Goal: Task Accomplishment & Management: Complete application form

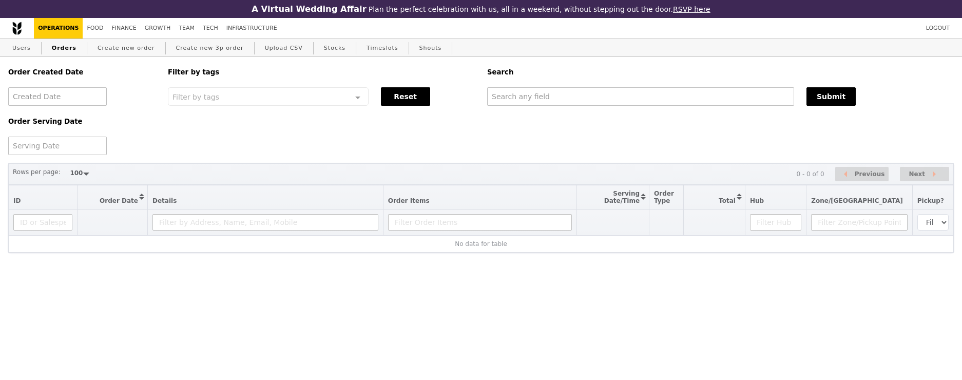
select select "100"
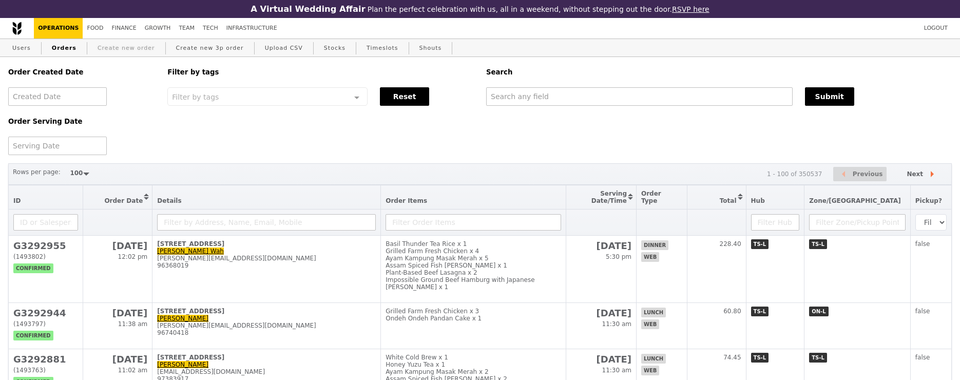
click at [124, 47] on link "Create new order" at bounding box center [126, 48] width 66 height 18
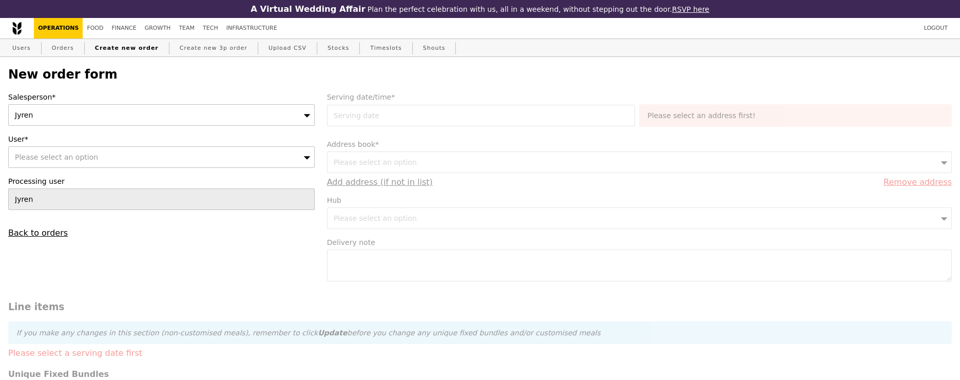
click at [163, 162] on div "Please select an option" at bounding box center [161, 157] width 306 height 22
type input "Confirm"
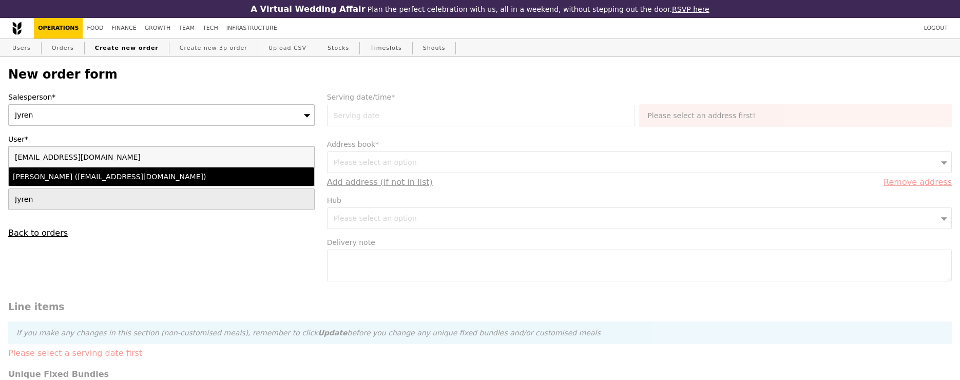
type input "[EMAIL_ADDRESS][DOMAIN_NAME]"
click at [159, 175] on div "[PERSON_NAME] ([EMAIL_ADDRESS][DOMAIN_NAME])" at bounding box center [124, 176] width 223 height 10
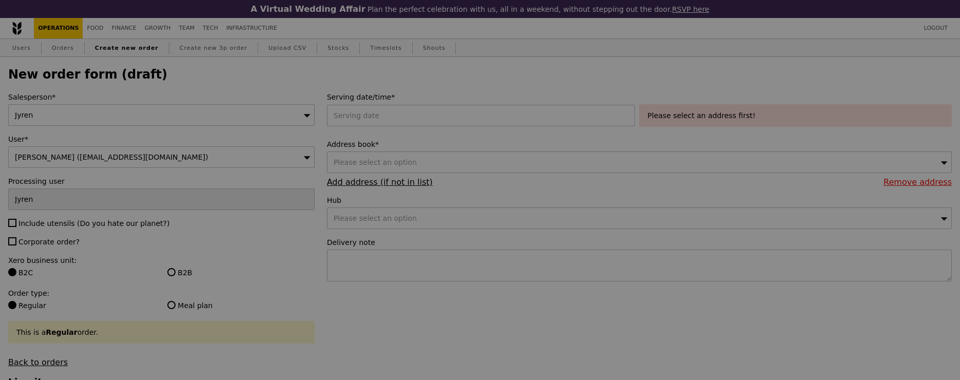
type input "Confirm"
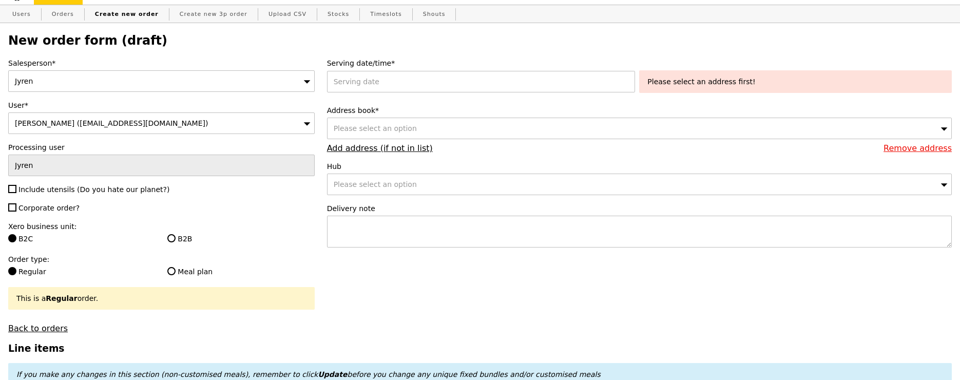
scroll to position [37, 0]
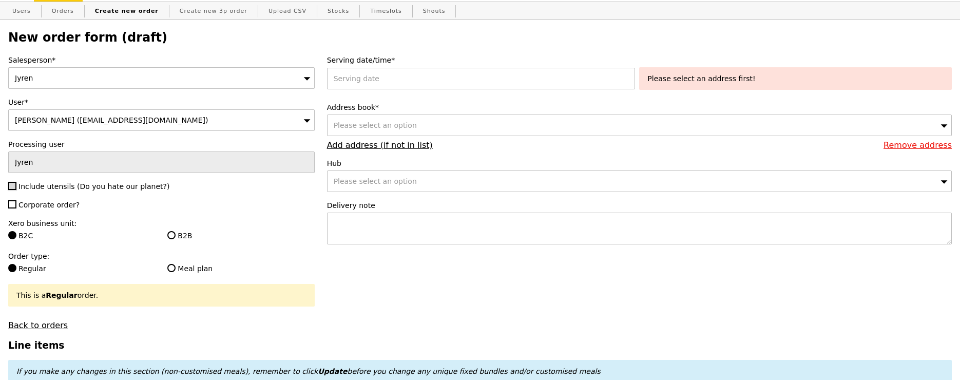
click at [10, 187] on input "Include utensils (Do you hate our planet?)" at bounding box center [12, 186] width 8 height 8
checkbox input "true"
type input "Confirm"
click at [11, 204] on input "Corporate order?" at bounding box center [12, 204] width 8 height 8
checkbox input "true"
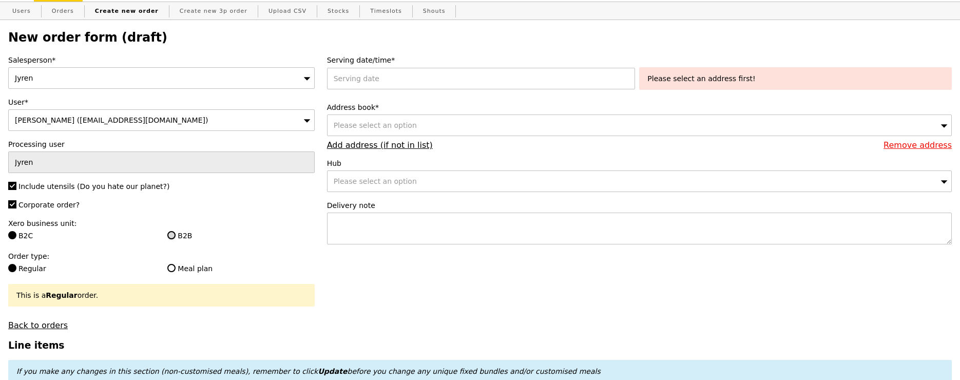
click at [171, 237] on input "B2B" at bounding box center [171, 235] width 8 height 8
radio input "true"
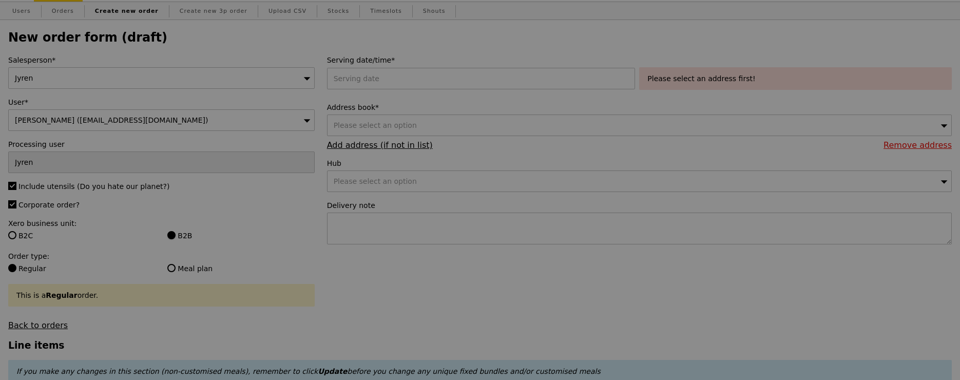
type input "Confirm"
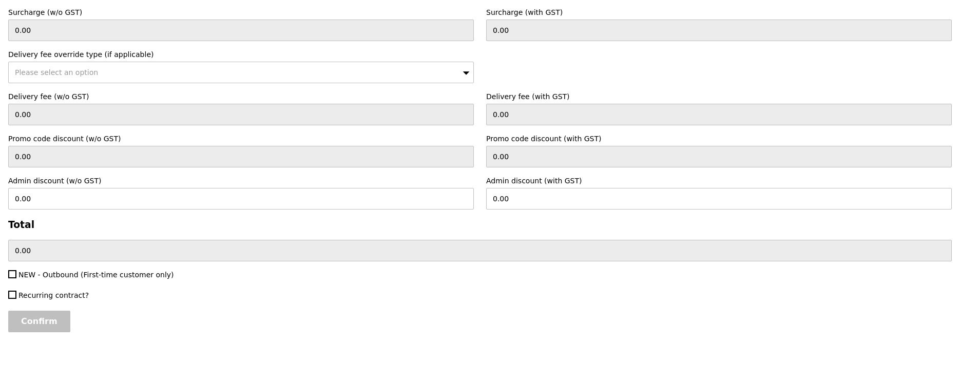
scroll to position [585, 0]
click at [15, 270] on input "NEW - Outbound (First-time customer only)" at bounding box center [12, 274] width 8 height 8
checkbox input "true"
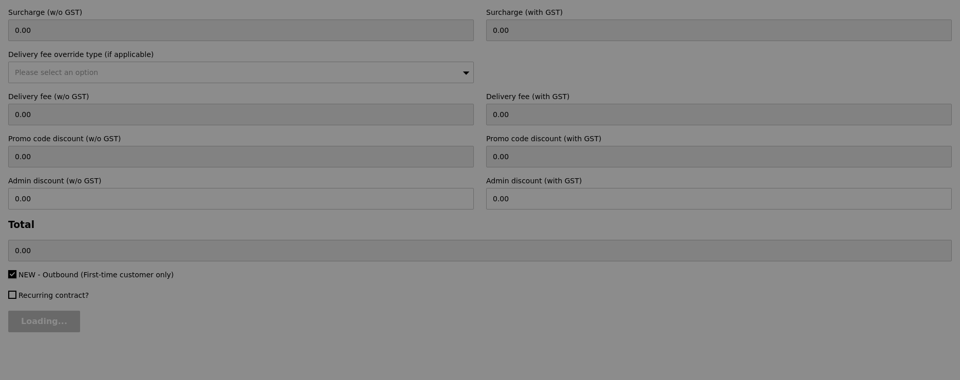
type input "Confirm"
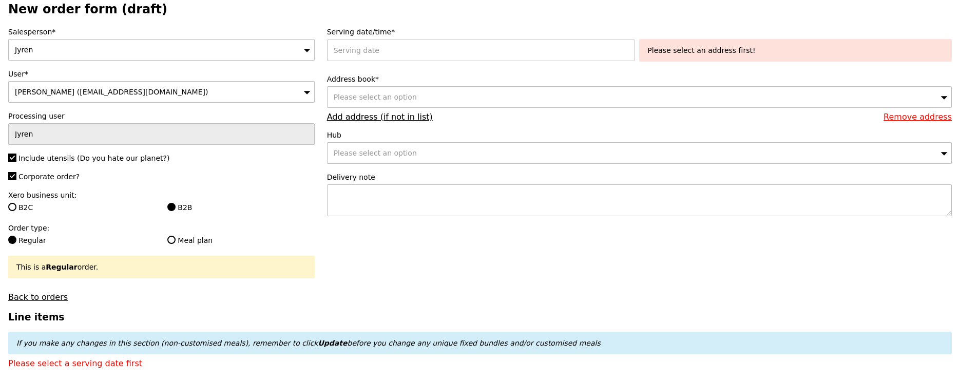
scroll to position [0, 0]
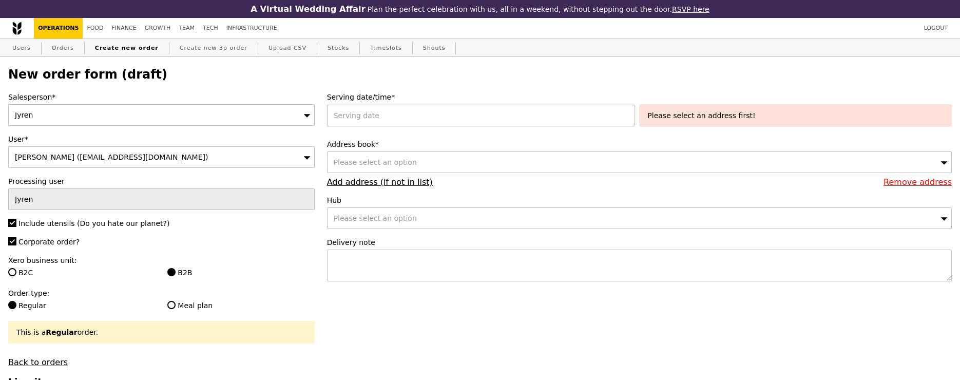
click at [395, 115] on div at bounding box center [483, 116] width 313 height 22
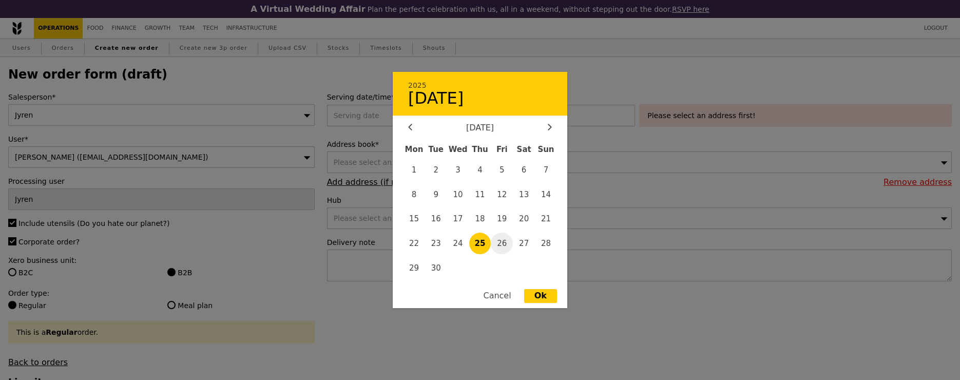
click at [504, 245] on span "26" at bounding box center [502, 244] width 22 height 22
type input "[DATE]"
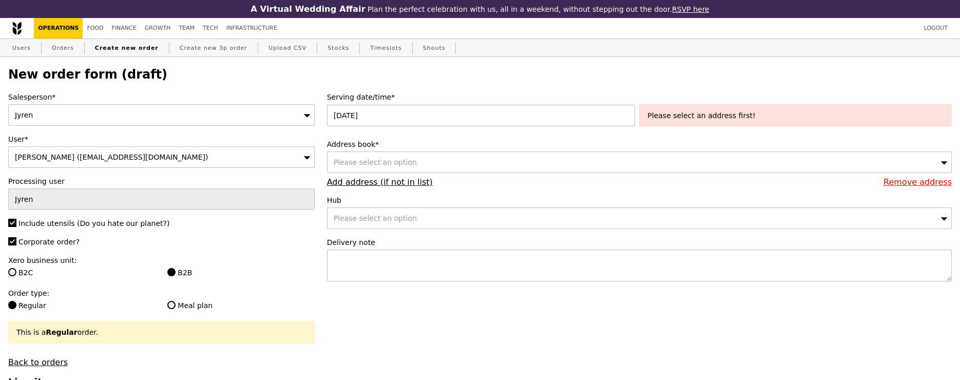
click at [741, 115] on div "Please select an address first!" at bounding box center [795, 115] width 296 height 10
click at [610, 157] on div "Please select an option" at bounding box center [639, 162] width 625 height 22
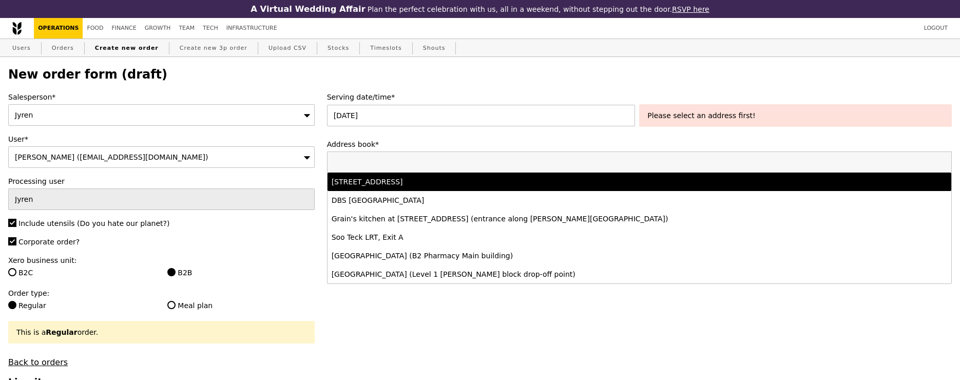
click at [593, 177] on div "[STREET_ADDRESS]" at bounding box center [562, 182] width 461 height 10
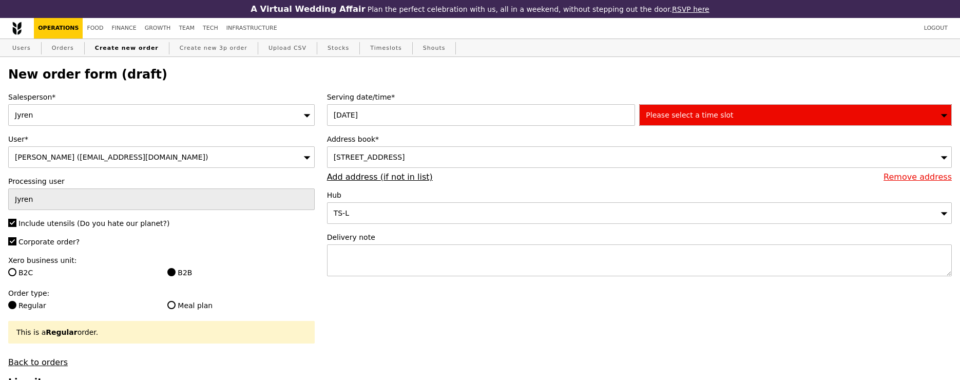
click at [711, 116] on span "Please select a time slot" at bounding box center [689, 115] width 87 height 8
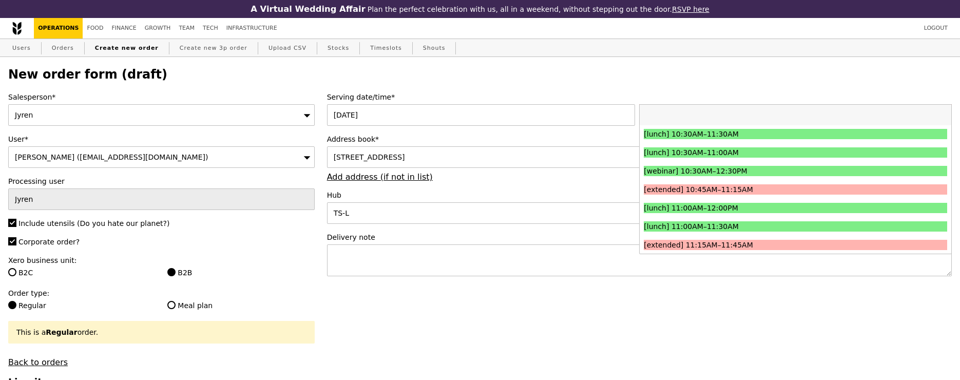
scroll to position [341, 0]
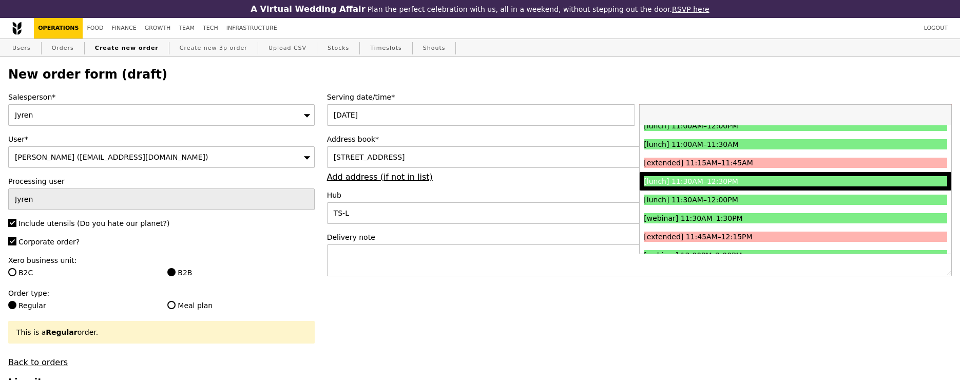
click at [714, 186] on li "[lunch] 11:30AM–12:30PM" at bounding box center [796, 181] width 312 height 18
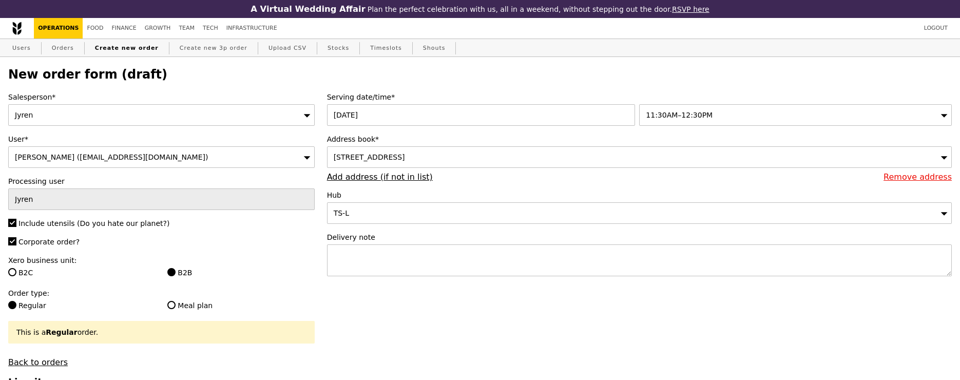
type input "Confirm"
click at [464, 250] on textarea at bounding box center [639, 260] width 625 height 32
type textarea "p"
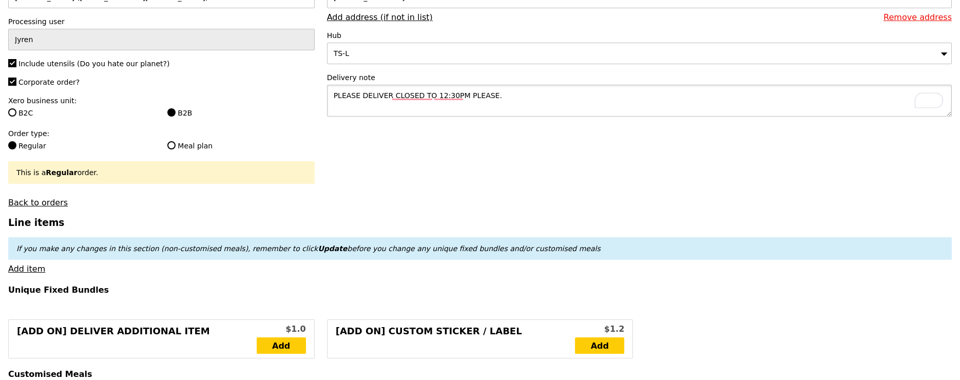
scroll to position [85, 0]
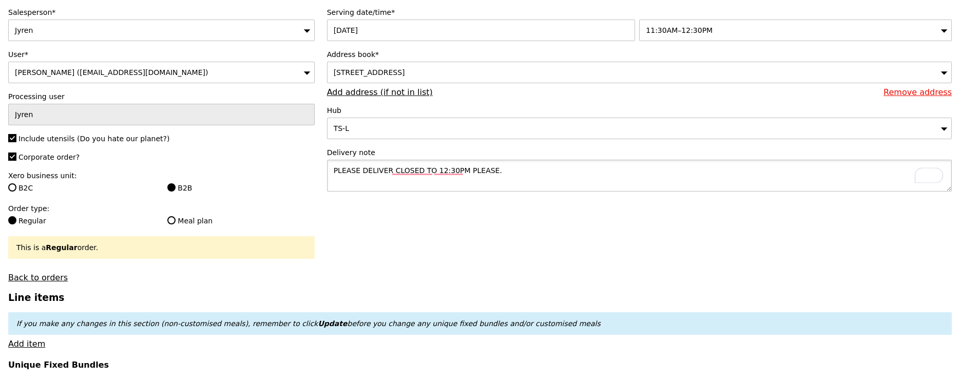
click at [528, 175] on textarea "PLEASE DELIVER CLOSED TO 12:30PM PLEASE." at bounding box center [639, 176] width 625 height 32
type textarea "PLEASE DELIVER CLOSED TO 12:30PM PLEASE. | CALL HOST UPON ARRIVAL"
type input "Confirm"
paste textarea "9723 1486 or 6359 1702"
drag, startPoint x: 594, startPoint y: 170, endPoint x: 617, endPoint y: 191, distance: 31.2
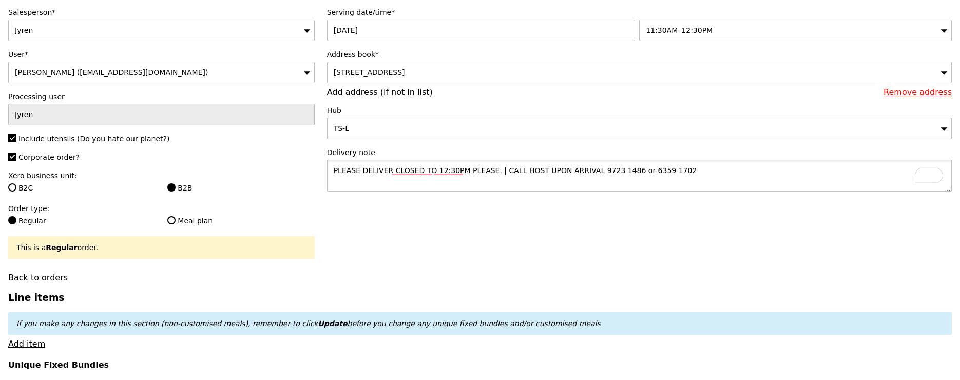
click at [594, 170] on textarea "PLEASE DELIVER CLOSED TO 12:30PM PLEASE. | CALL HOST UPON ARRIVAL 9723 1486 or …" at bounding box center [639, 176] width 625 height 32
type textarea "PLEASE DELIVER CLOSED TO 12:30PM PLEASE. | CALL HOST UPON ARRIVAL SERENE 9723 1…"
type input "Confirm"
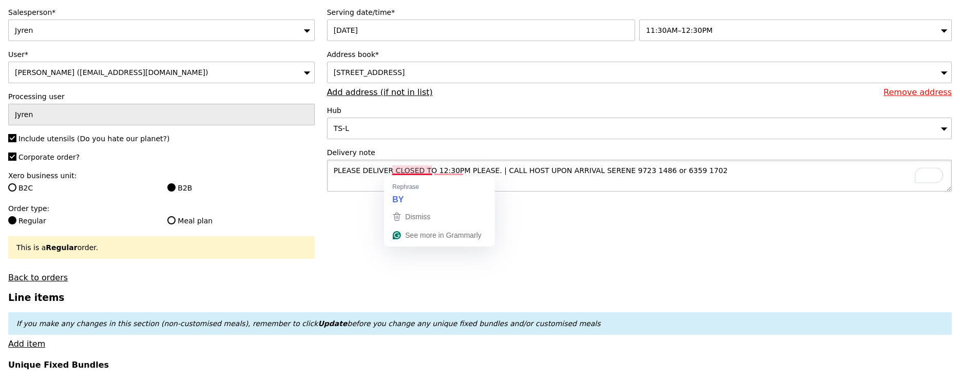
click at [419, 169] on textarea "PLEASE DELIVER CLOSED TO 12:30PM PLEASE. | CALL HOST UPON ARRIVAL SERENE 9723 1…" at bounding box center [639, 176] width 625 height 32
type textarea "PLEASE DELIVER CLOSER TO 12:30PM PLEASE. | CALL HOST UPON ARRIVAL SERENE 9723 1…"
type input "Confirm"
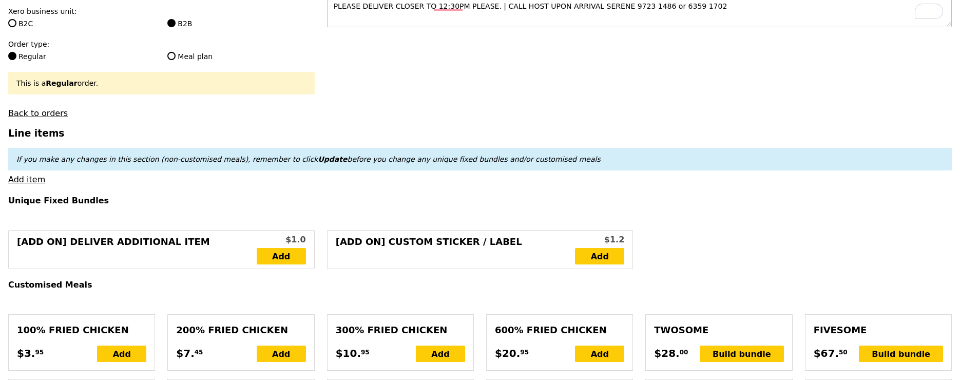
scroll to position [248, 0]
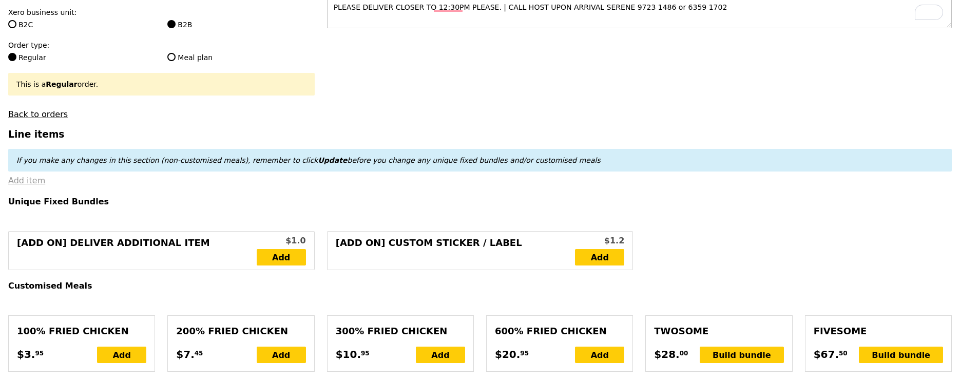
click at [31, 179] on link "Add item" at bounding box center [26, 181] width 37 height 10
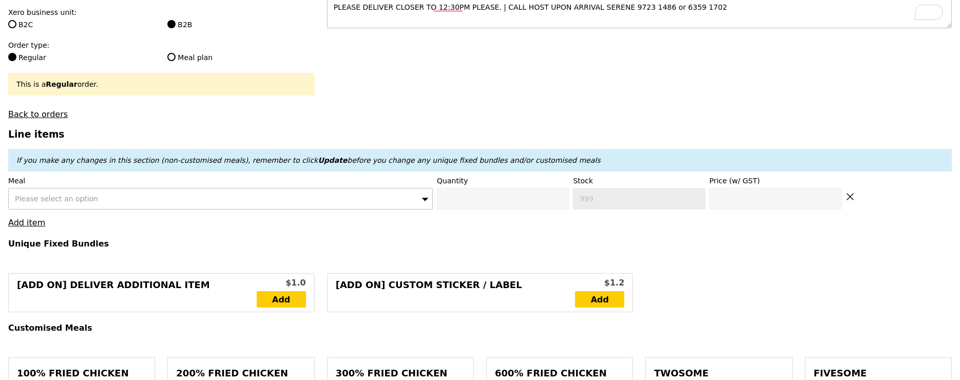
click at [57, 189] on div "Please select an option" at bounding box center [220, 199] width 424 height 22
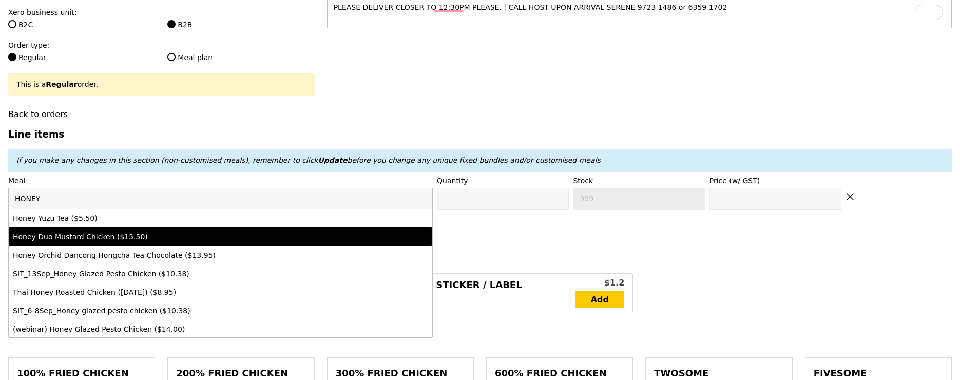
type input "HONEY"
click at [98, 239] on div "Honey Duo Mustard Chicken ($15.50)" at bounding box center [169, 236] width 312 height 10
type input "Confirm anyway"
type input "0"
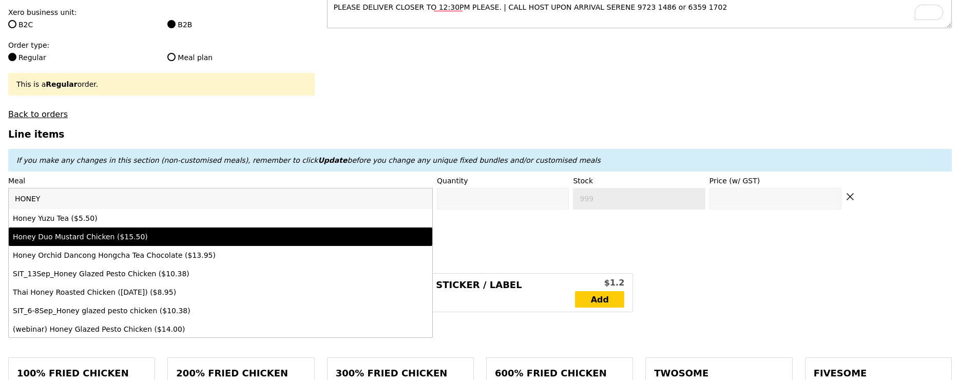
type input "15.5"
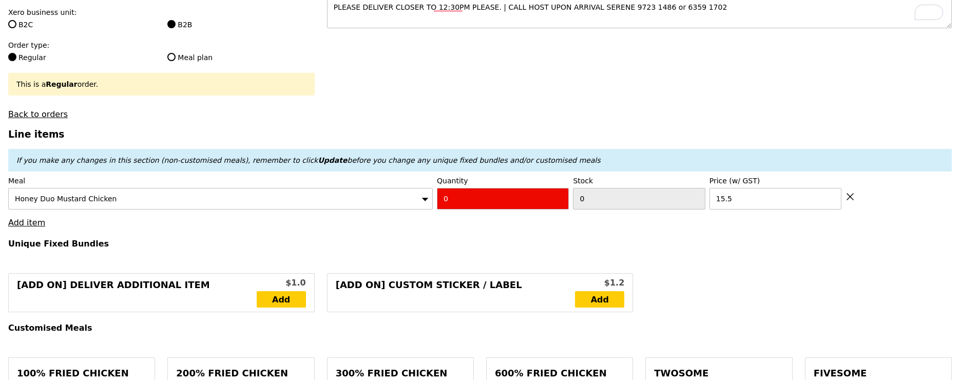
click at [520, 199] on input "0" at bounding box center [503, 199] width 132 height 22
type input "4"
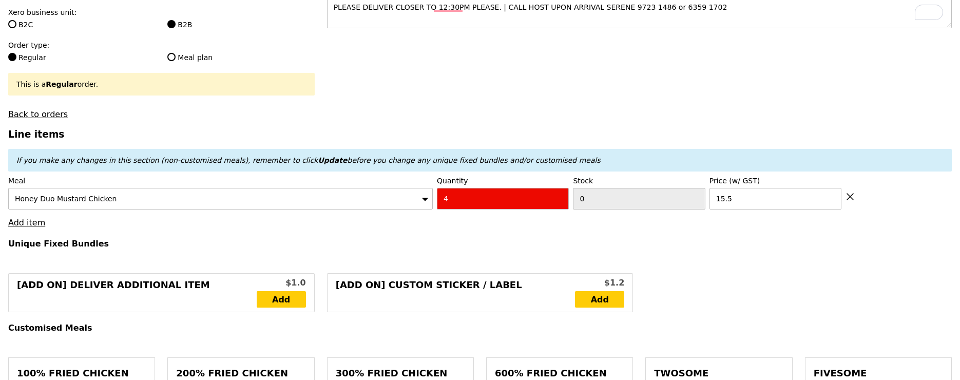
type input "Loading..."
type input "62.00"
type input "1.79"
type input "1.95"
type input "5.18"
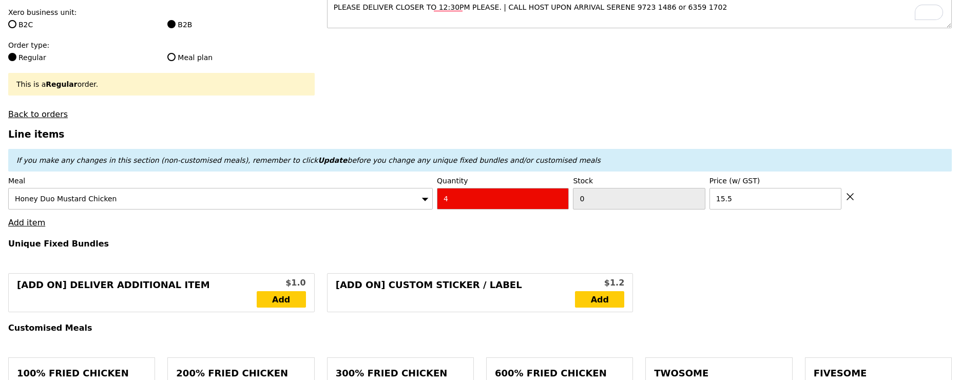
type input "5.65"
type input "69.60"
type input "Confirm anyway"
click at [412, 239] on h4 "Unique Fixed Bundles" at bounding box center [479, 244] width 943 height 10
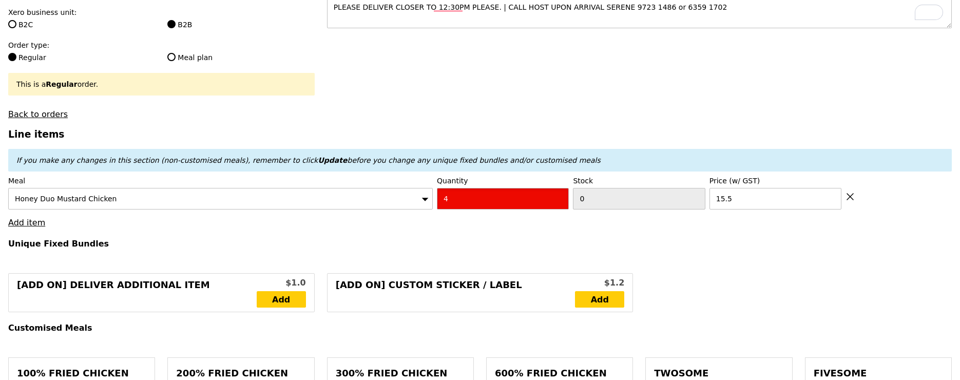
click at [549, 206] on input "4" at bounding box center [503, 199] width 132 height 22
click at [432, 239] on h4 "Unique Fixed Bundles" at bounding box center [479, 244] width 943 height 10
type input "Confirm anyway"
click at [31, 222] on link "Add item" at bounding box center [26, 223] width 37 height 10
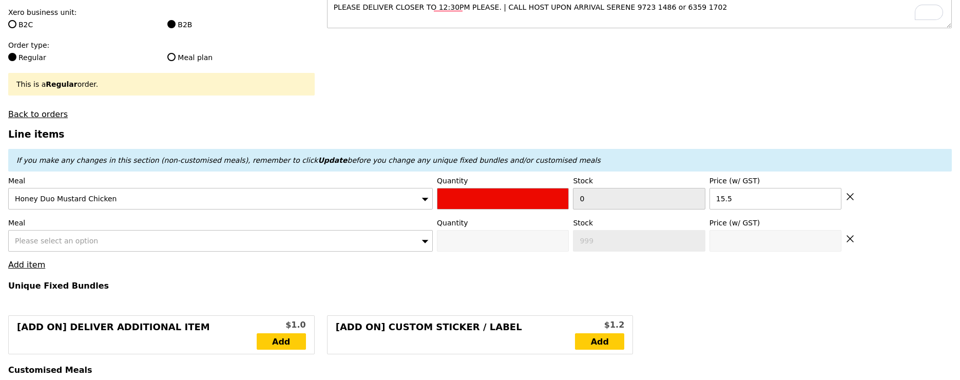
click at [66, 244] on div "Please select an option" at bounding box center [220, 241] width 424 height 22
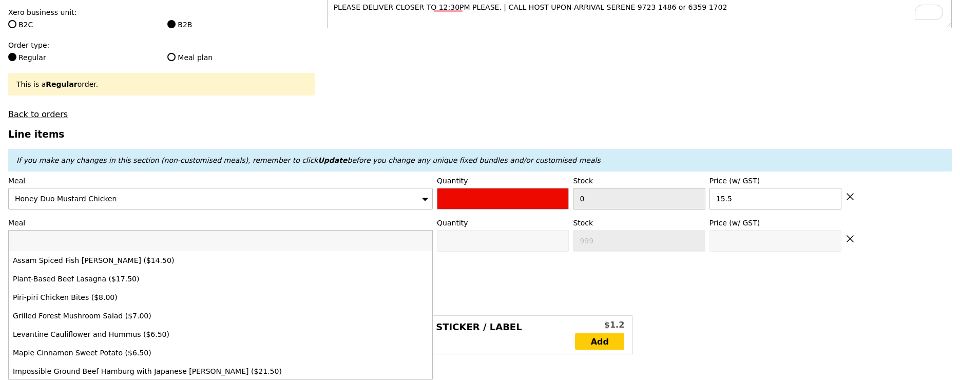
click at [75, 238] on input "search" at bounding box center [220, 240] width 423 height 21
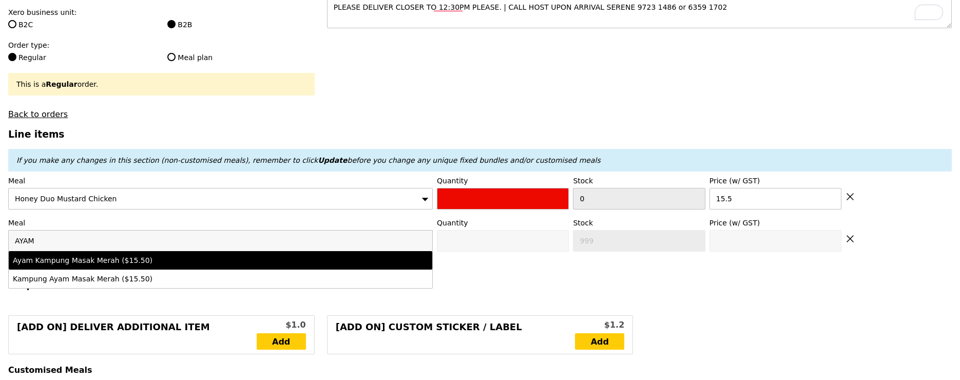
type input "AYAM"
click at [63, 264] on div "Ayam Kampung Masak Merah ($15.50)" at bounding box center [169, 260] width 312 height 10
type input "0"
type input "72"
type input "15.5"
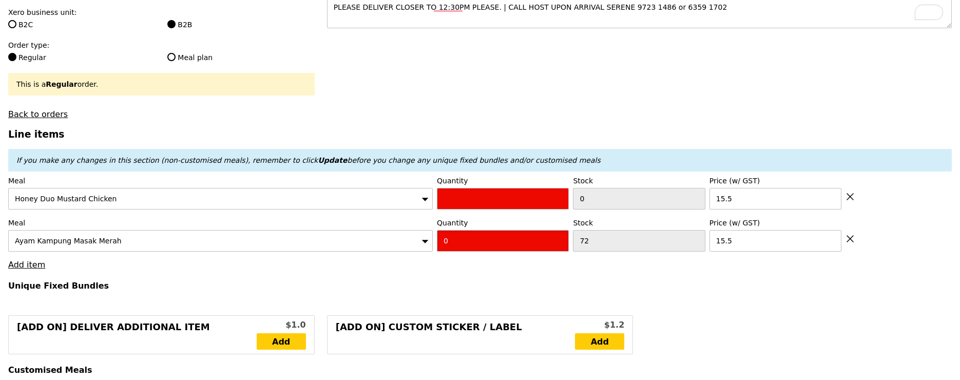
click at [474, 230] on input "0" at bounding box center [503, 241] width 132 height 22
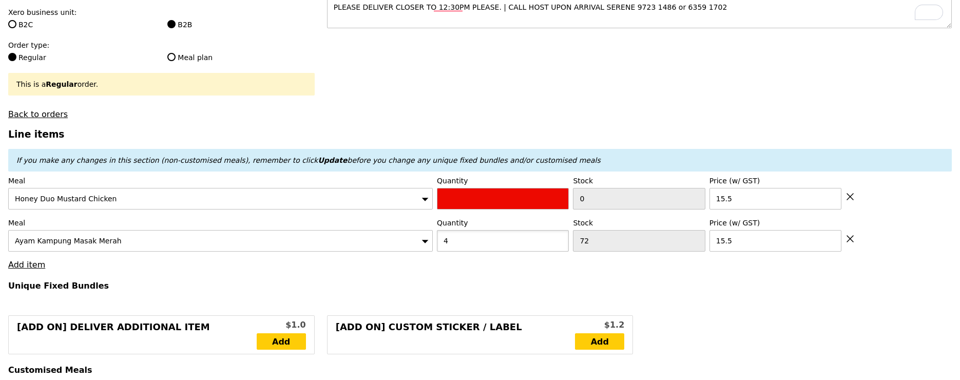
type input "4"
type input "Loading..."
click at [13, 267] on link "Add item" at bounding box center [26, 265] width 37 height 10
type input "124.00"
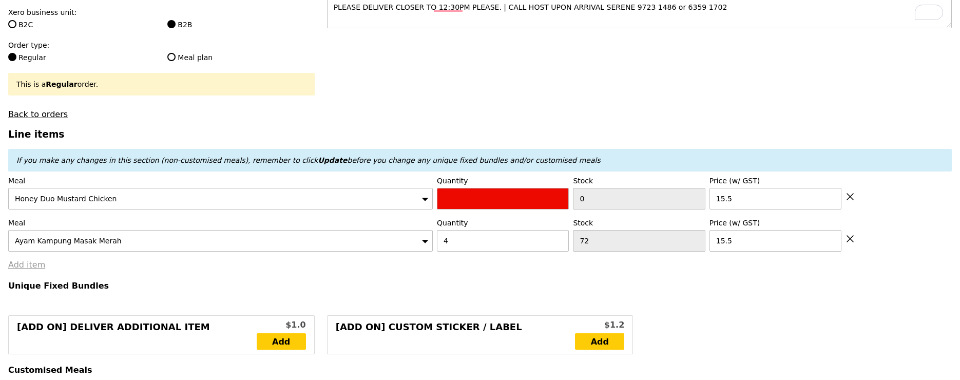
type input "3.62"
type input "3.95"
type input "129.90"
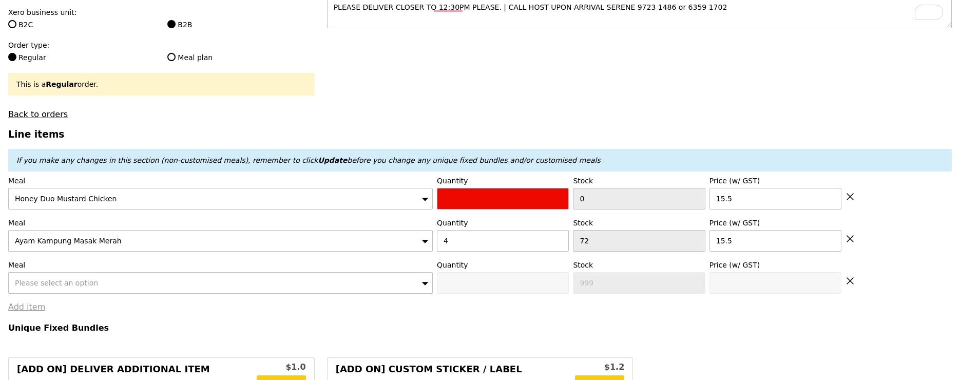
type input "Confirm anyway"
click at [43, 287] on div "Please select an option" at bounding box center [220, 283] width 424 height 22
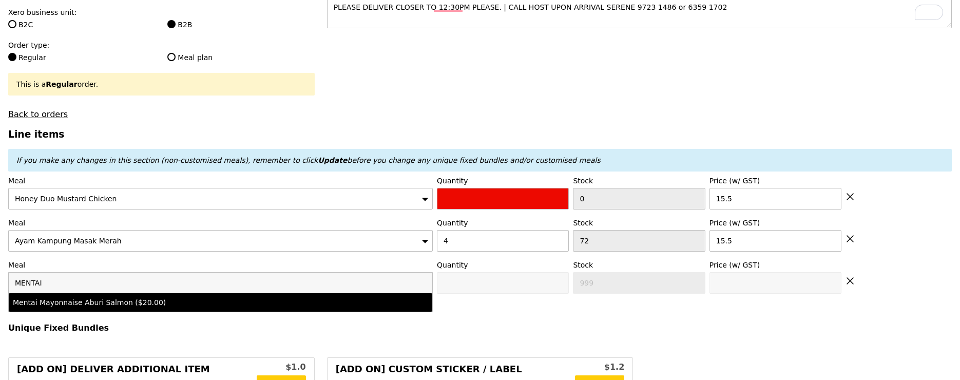
type input "MENTAI"
click at [66, 297] on div "Mentai Mayonnaise Aburi Salmon ($20.00)" at bounding box center [169, 302] width 312 height 10
type input "0"
type input "73"
type input "20.0"
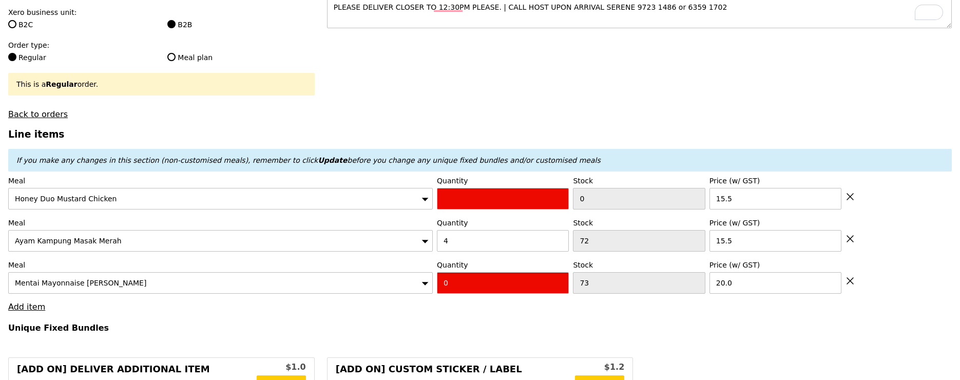
click at [485, 282] on input "0" at bounding box center [503, 283] width 132 height 22
type input "3"
type input "Loading..."
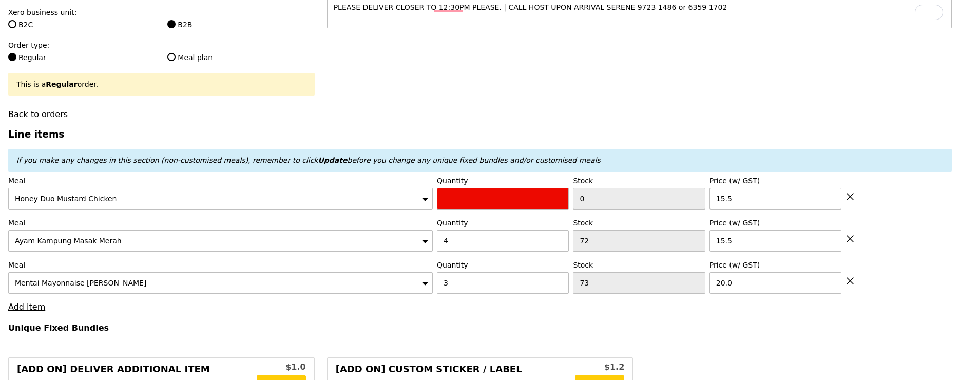
type input "184.00"
type input "189.90"
type input "Confirm anyway"
click at [36, 302] on link "Add item" at bounding box center [26, 307] width 37 height 10
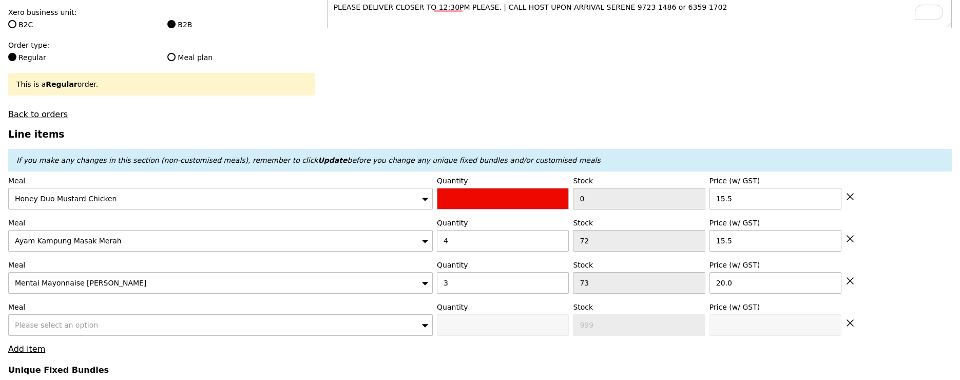
click at [45, 322] on span "Please select an option" at bounding box center [56, 325] width 83 height 8
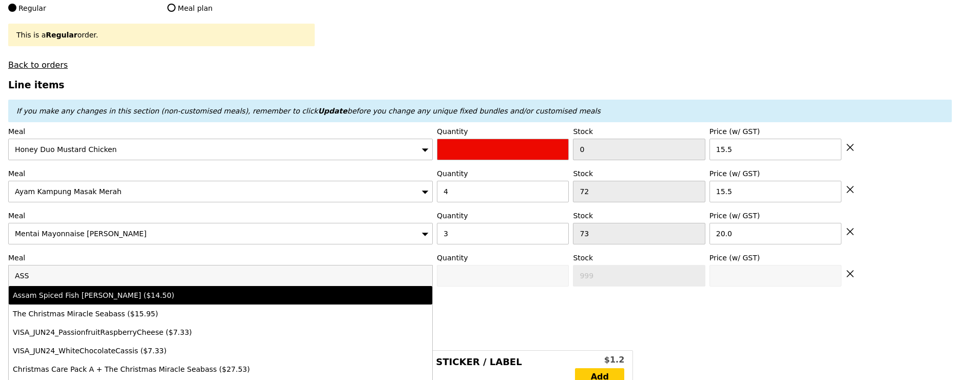
type input "ASS"
click at [92, 294] on div "Assam Spiced Fish [PERSON_NAME] ($14.50)" at bounding box center [169, 295] width 312 height 10
type input "0"
type input "19"
type input "14.5"
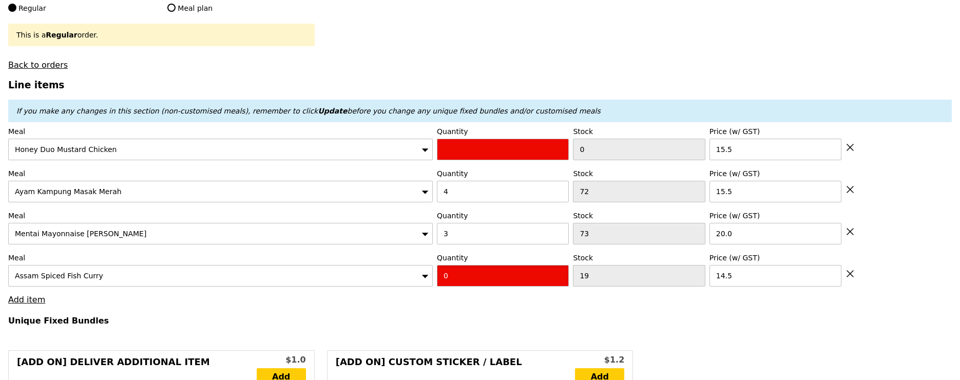
click at [508, 273] on input "0" at bounding box center [503, 276] width 132 height 22
type input "1"
type input "Loading..."
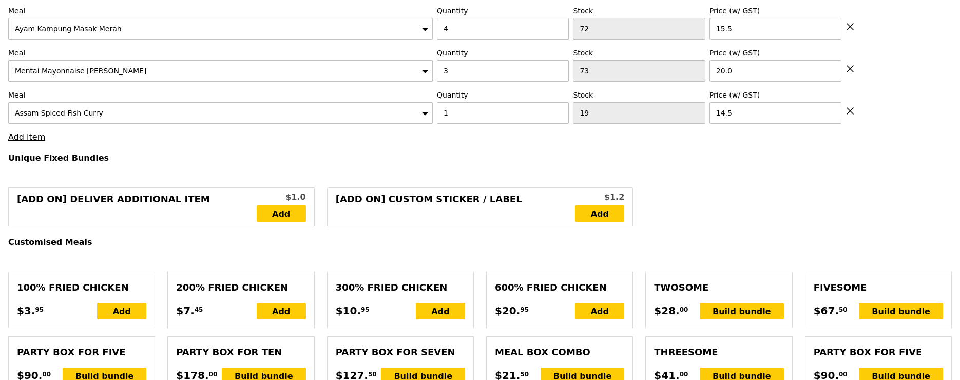
type input "198.50"
type input "204.40"
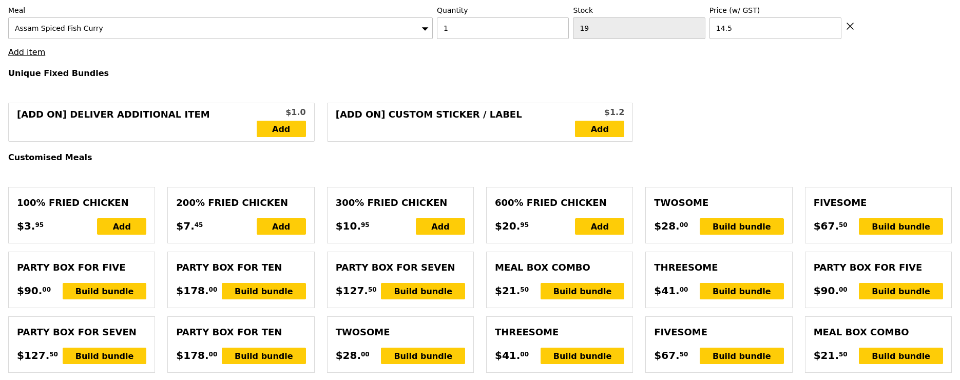
type input "Confirm anyway"
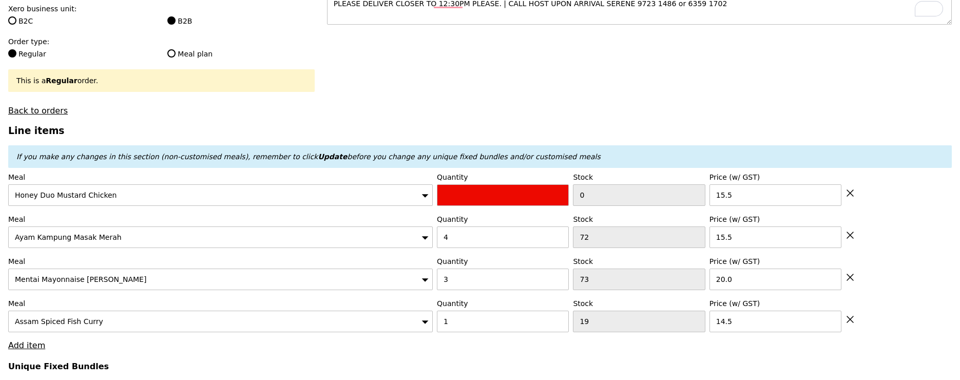
scroll to position [252, 0]
click at [241, 202] on div "Honey Duo Mustard Chicken" at bounding box center [220, 195] width 424 height 22
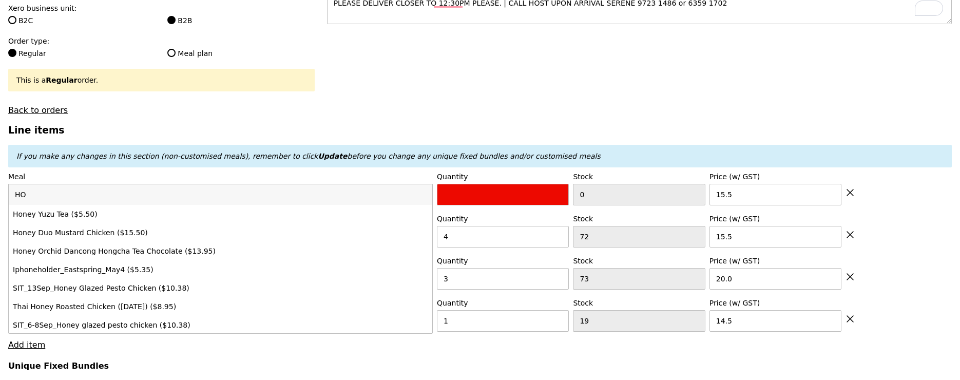
type input "H"
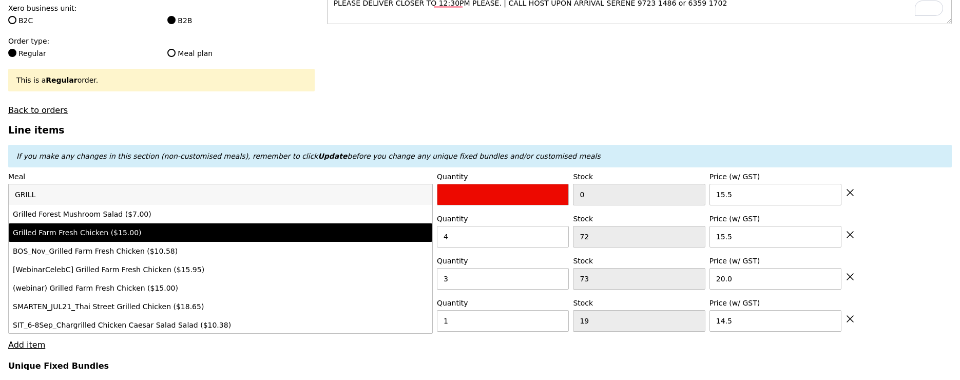
type input "GRILL"
click at [201, 236] on div "Grilled Farm Fresh Chicken ($15.00)" at bounding box center [169, 232] width 312 height 10
type input "Confirm anyway"
type input "0"
type input "38"
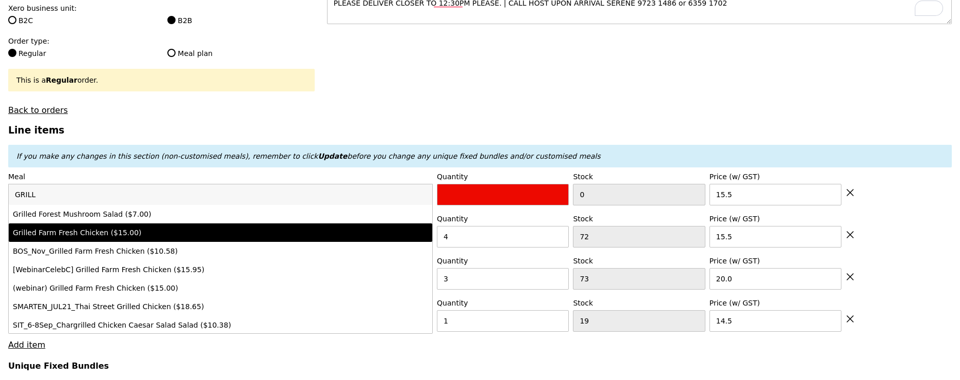
type input "15.0"
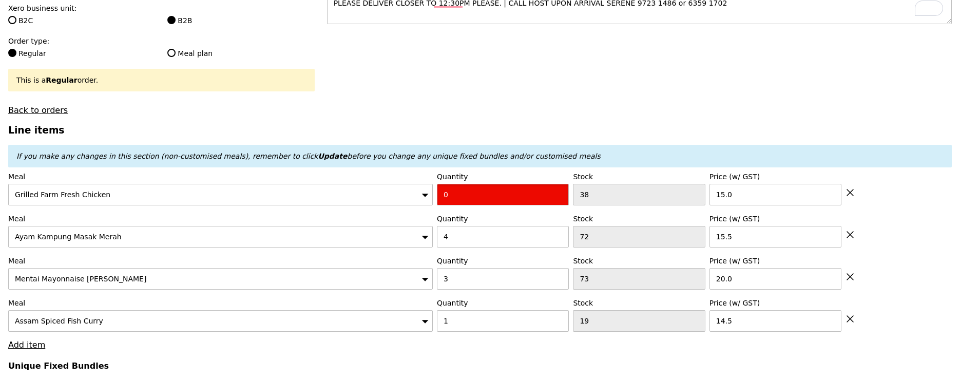
click at [479, 195] on input "0" at bounding box center [503, 195] width 132 height 22
type input "Confirm"
type input "4"
type input "Loading..."
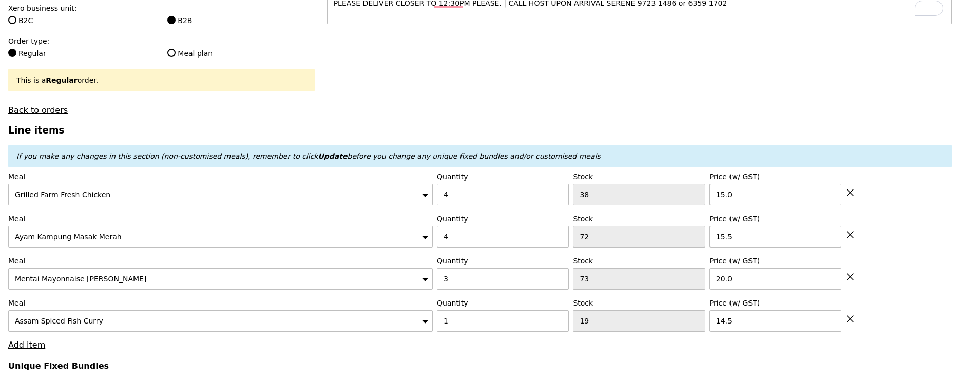
type input "258.50"
type input "264.40"
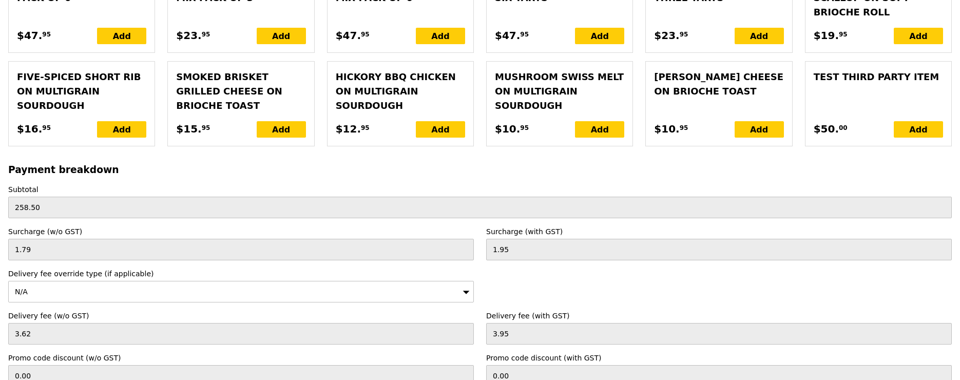
scroll to position [2507, 0]
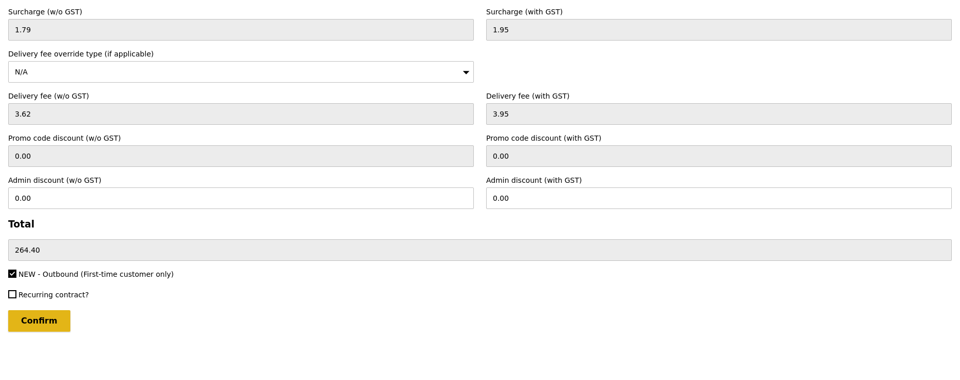
click at [42, 323] on input "Confirm" at bounding box center [39, 321] width 62 height 22
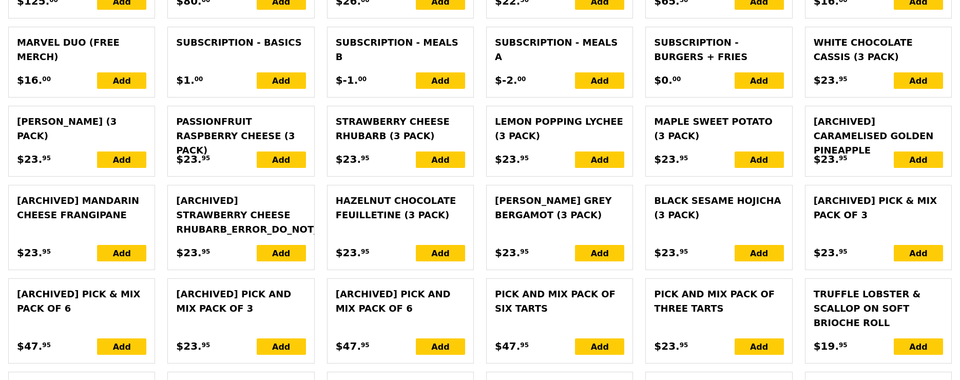
scroll to position [2538, 0]
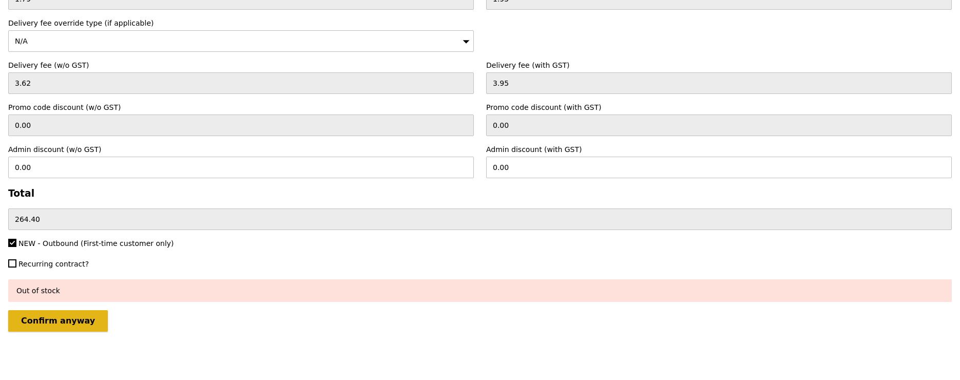
click at [63, 325] on input "Confirm anyway" at bounding box center [58, 321] width 100 height 22
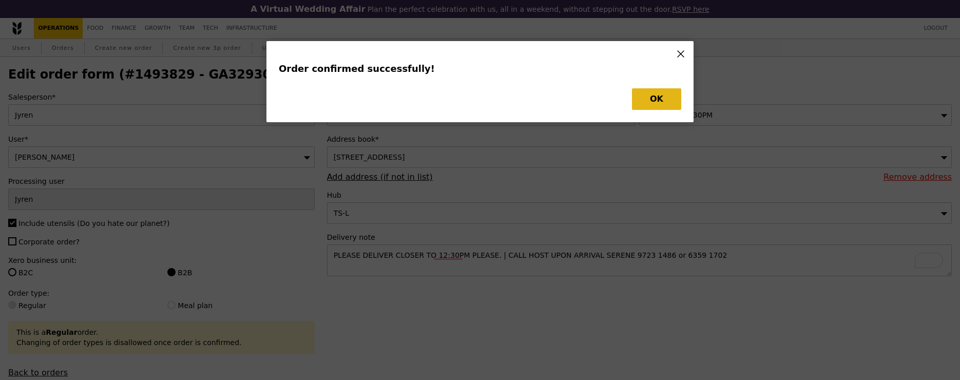
type input "Loading..."
checkbox input "false"
type input "15.00"
type input "1"
type input "19"
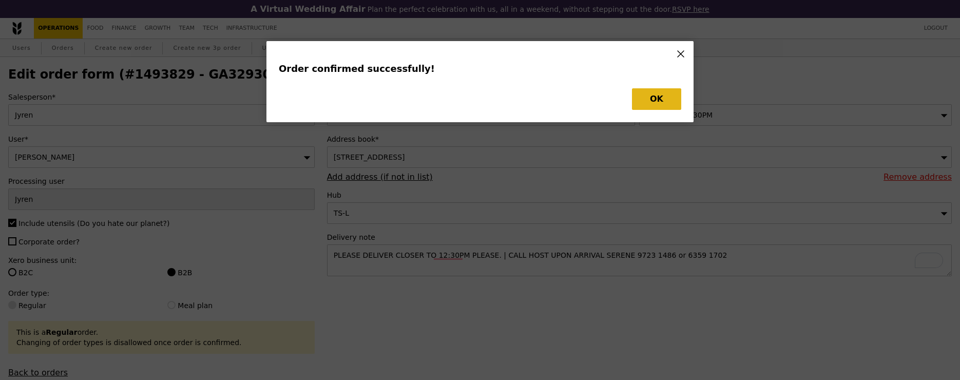
type input "14.50"
type input "20.00"
type input "4"
type input "72"
type input "15.50"
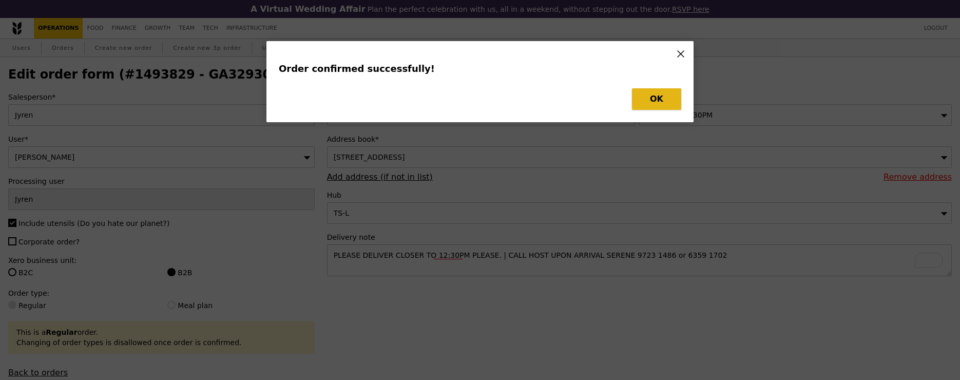
click at [669, 108] on button "OK" at bounding box center [656, 99] width 49 height 22
type input "34"
type input "18"
type input "70"
type input "68"
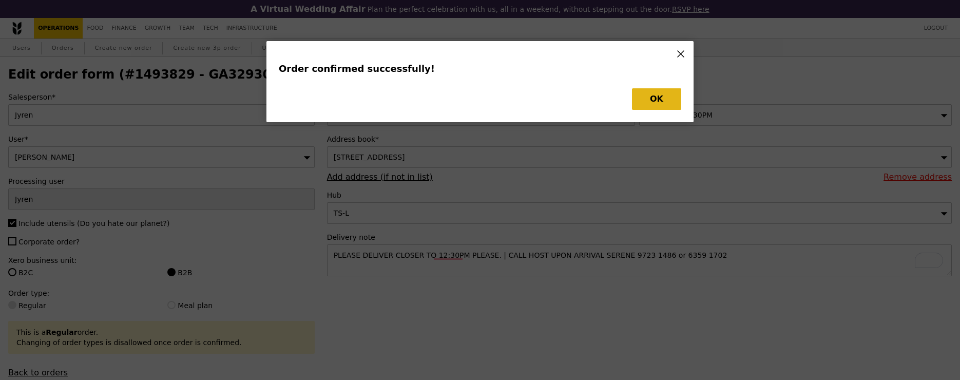
type input "-4"
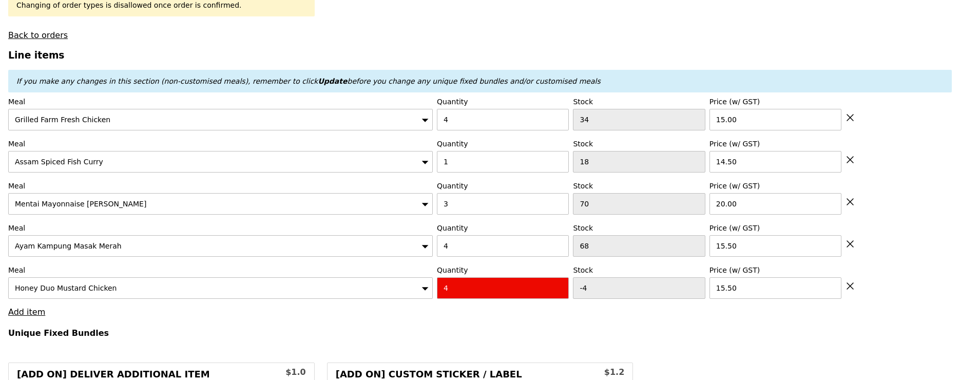
scroll to position [336, 0]
click at [848, 289] on icon at bounding box center [849, 286] width 9 height 9
type input "Loading..."
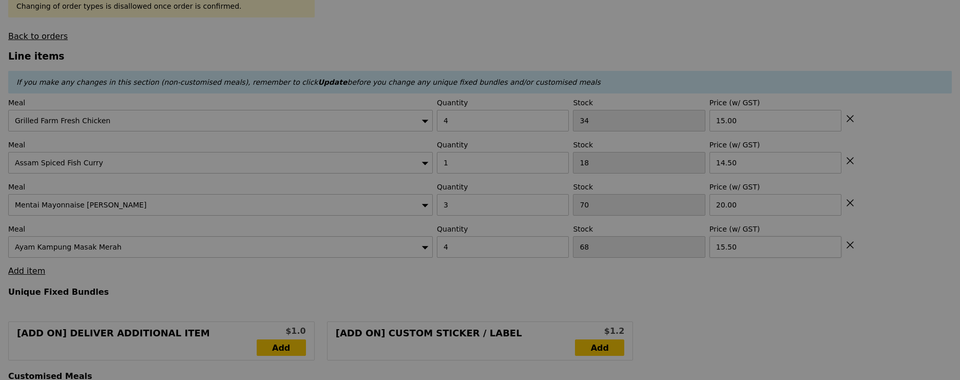
type input "0.00"
type input "5.90"
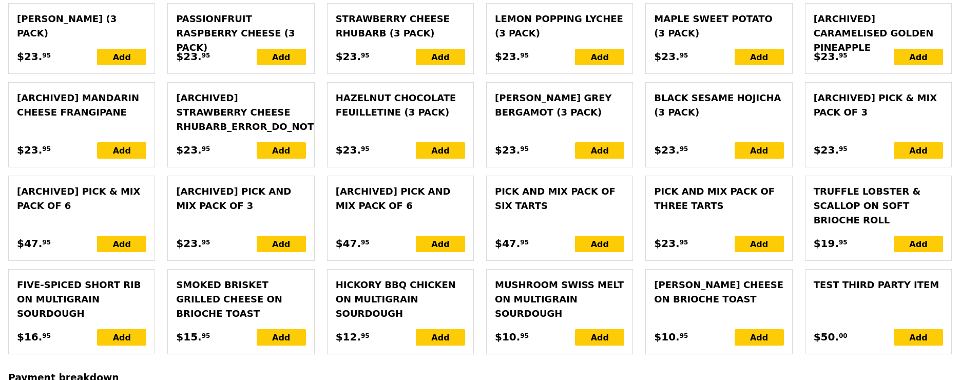
scroll to position [2517, 0]
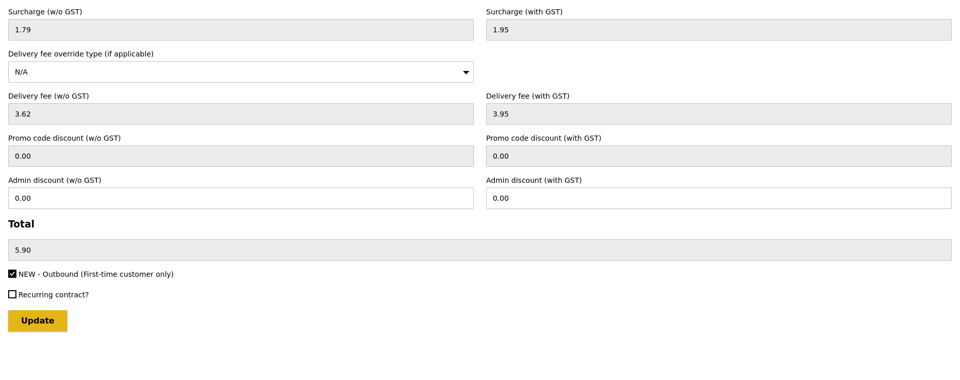
click at [40, 315] on input "Update" at bounding box center [37, 321] width 59 height 22
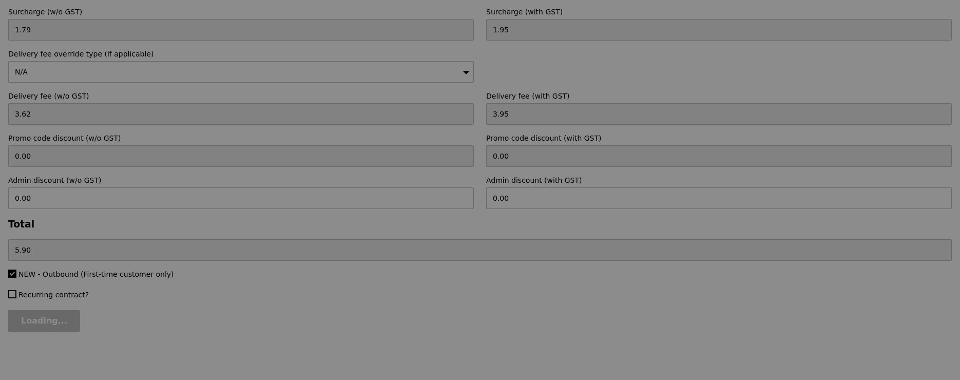
type input "Loading..."
type input "196.50"
type input "202.40"
type input "Update"
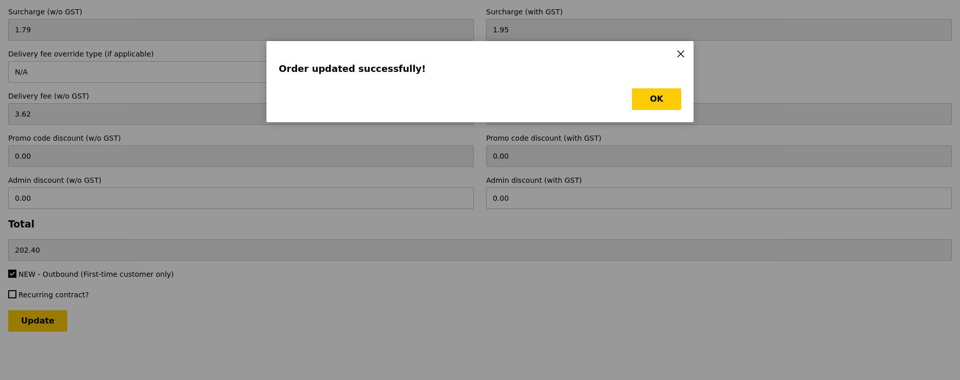
scroll to position [0, 0]
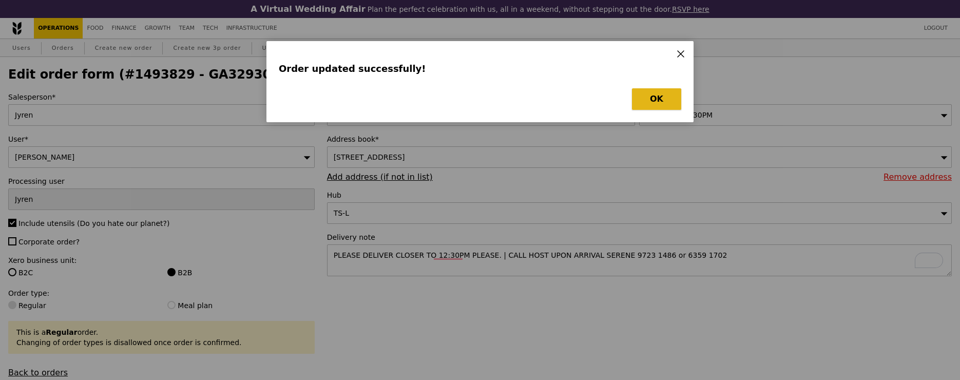
click at [661, 95] on button "OK" at bounding box center [656, 99] width 49 height 22
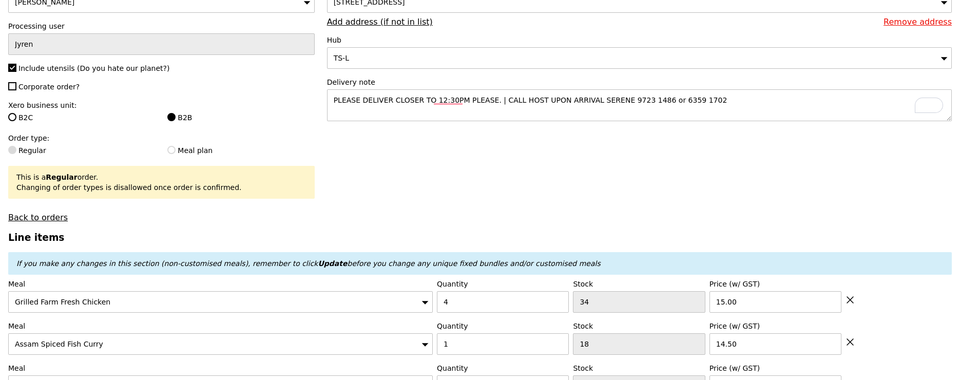
scroll to position [161, 0]
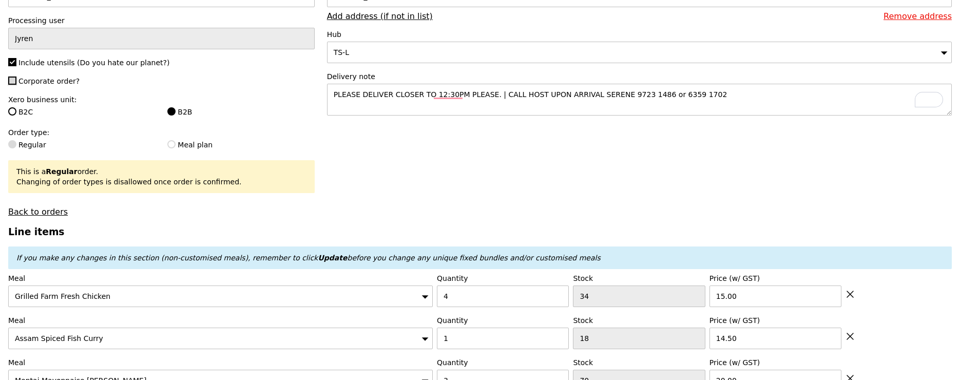
click at [9, 83] on input "Corporate order?" at bounding box center [12, 80] width 8 height 8
checkbox input "true"
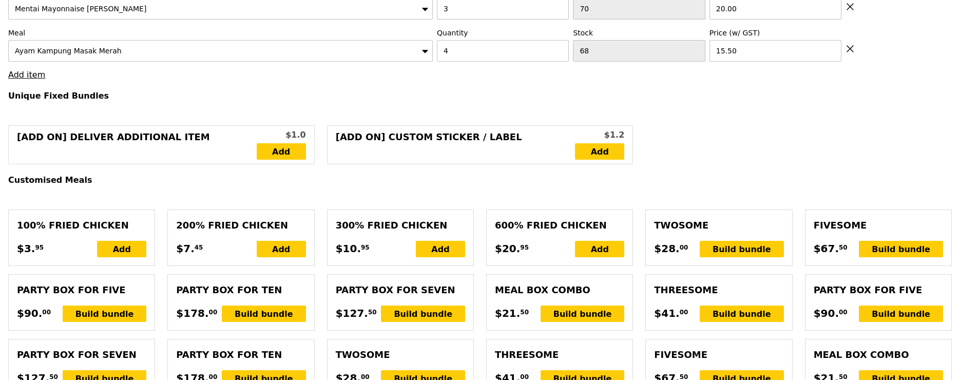
scroll to position [0, 0]
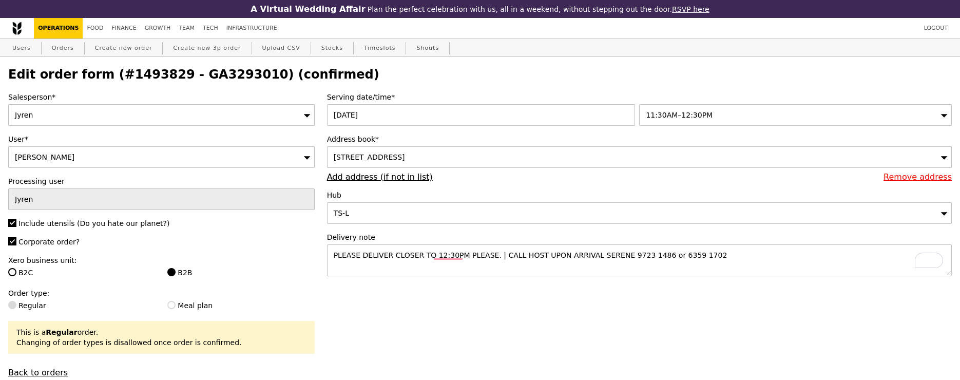
click at [57, 25] on link "Operations" at bounding box center [58, 28] width 49 height 21
select select "100"
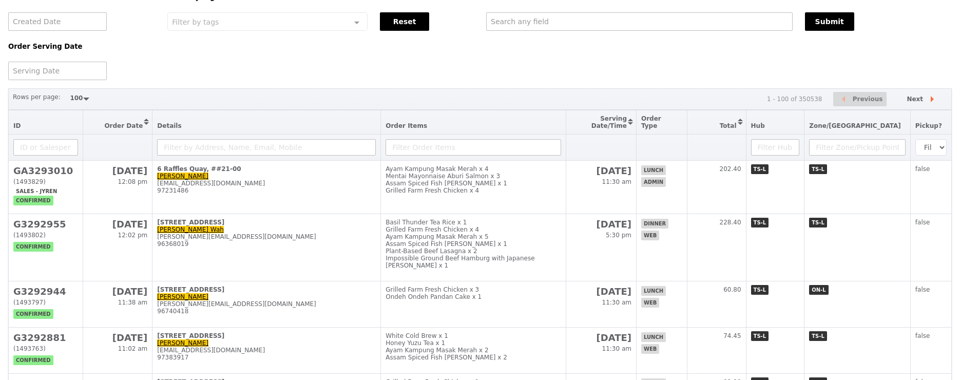
scroll to position [76, 0]
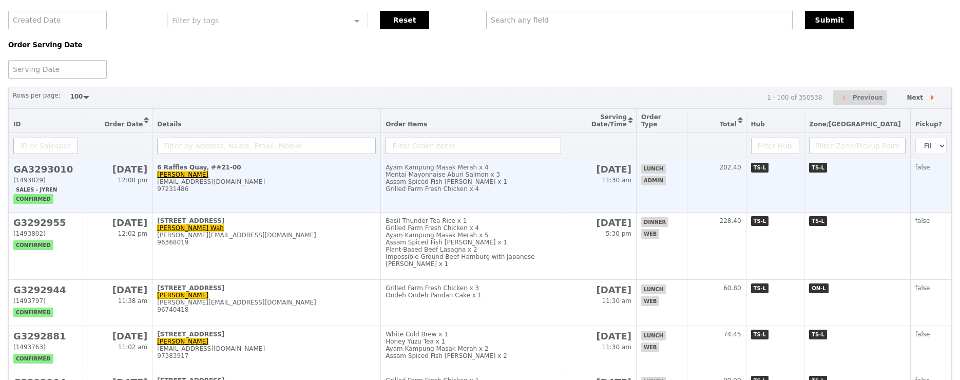
click at [297, 198] on td "6 Raffles Quay, ##21-00 Serene Yeo [EMAIL_ADDRESS][DOMAIN_NAME] 97231486" at bounding box center [266, 185] width 228 height 53
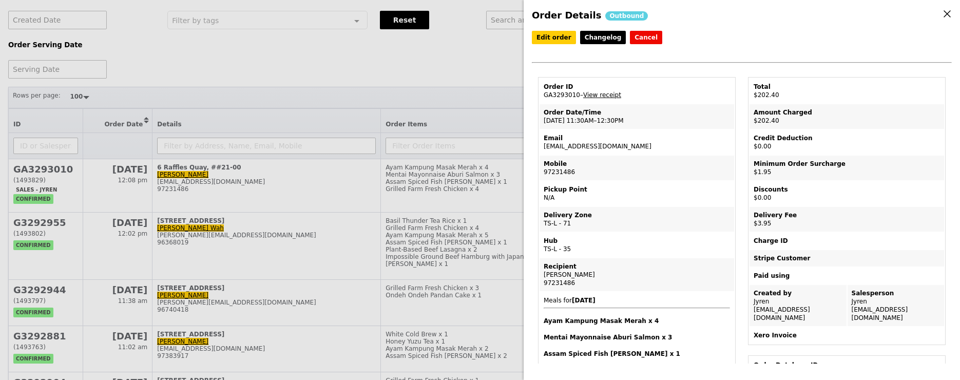
click at [950, 14] on icon at bounding box center [946, 13] width 9 height 9
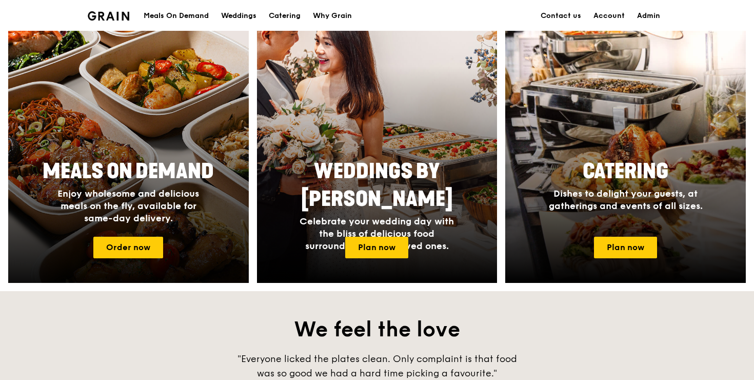
scroll to position [431, 0]
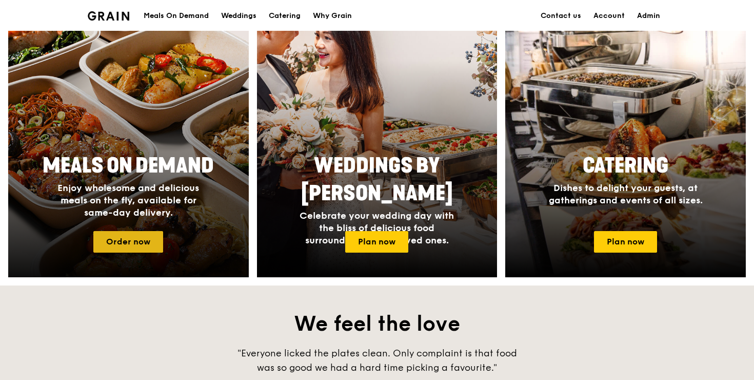
click at [148, 235] on link "Order now" at bounding box center [128, 242] width 70 height 22
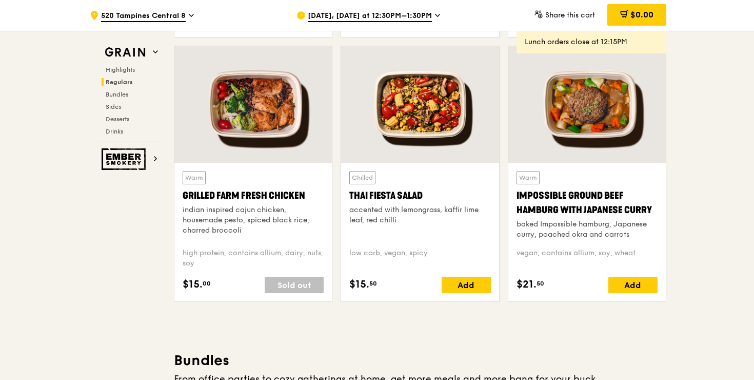
scroll to position [1198, 0]
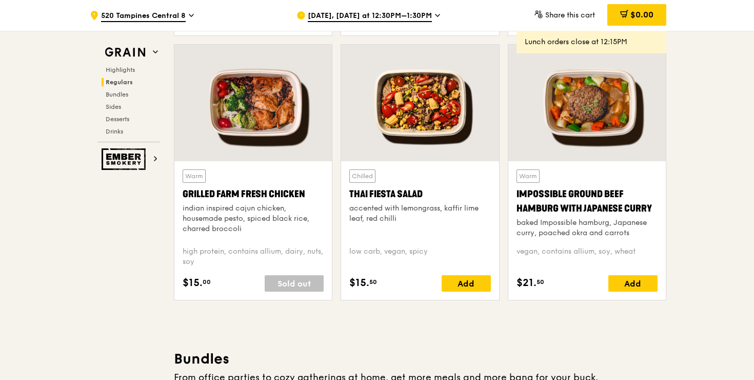
click at [425, 11] on span "Sep 25, Today at 12:30PM–1:30PM" at bounding box center [370, 16] width 124 height 11
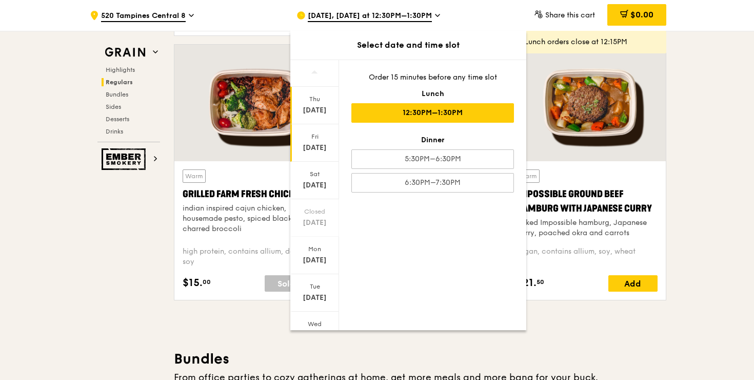
click at [331, 147] on div "Sep 26" at bounding box center [315, 148] width 46 height 10
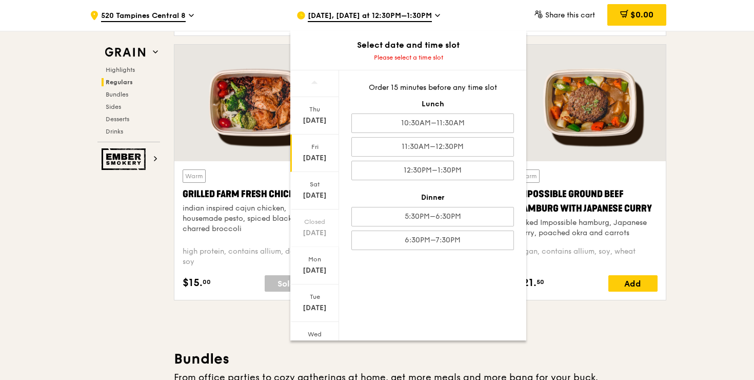
click at [410, 133] on div "Order 15 minutes before any time slot Lunch 10:30AM–11:30AM 11:30AM–12:30PM 12:…" at bounding box center [432, 166] width 187 height 192
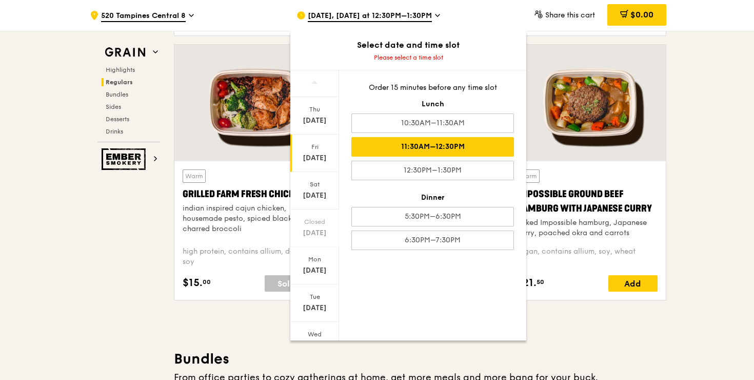
click at [411, 147] on div "11:30AM–12:30PM" at bounding box center [433, 147] width 163 height 20
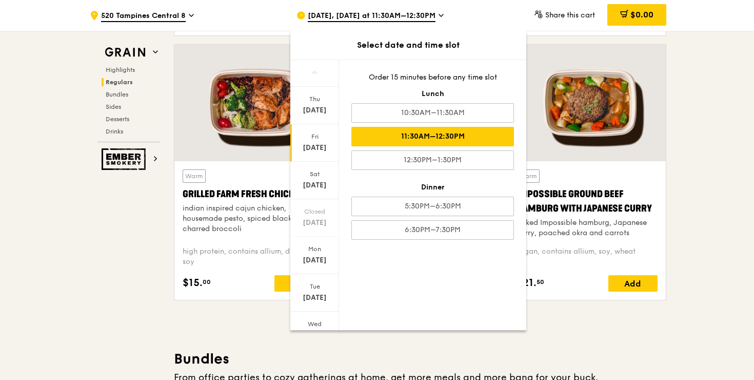
click at [564, 52] on div at bounding box center [588, 103] width 158 height 117
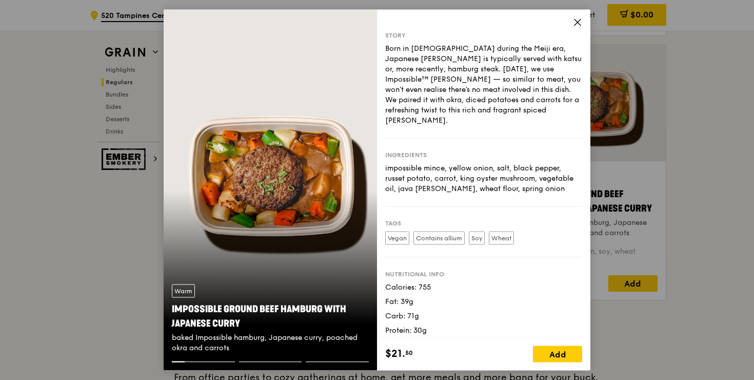
click at [579, 20] on icon at bounding box center [577, 22] width 9 height 9
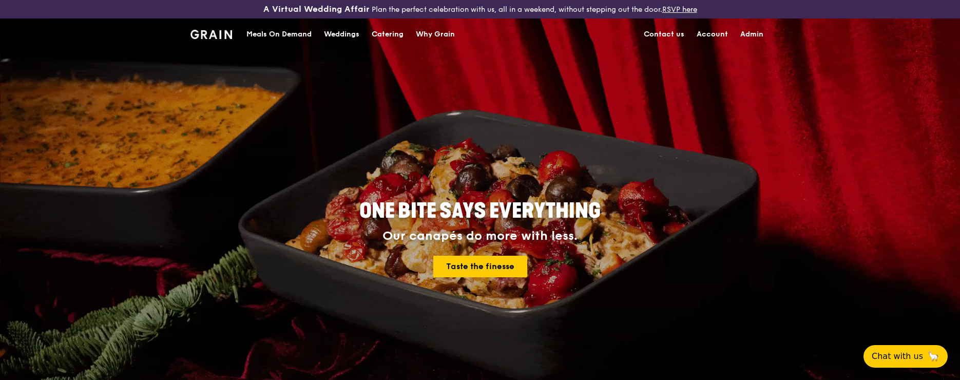
click at [751, 38] on link "Admin" at bounding box center [751, 34] width 35 height 31
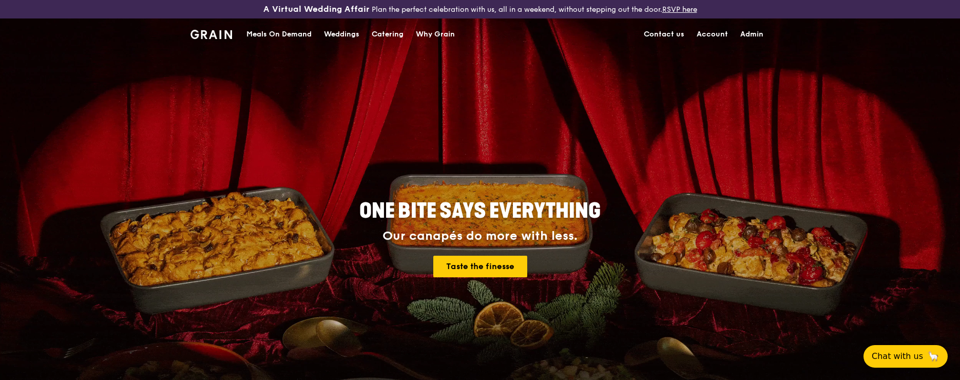
select select "100"
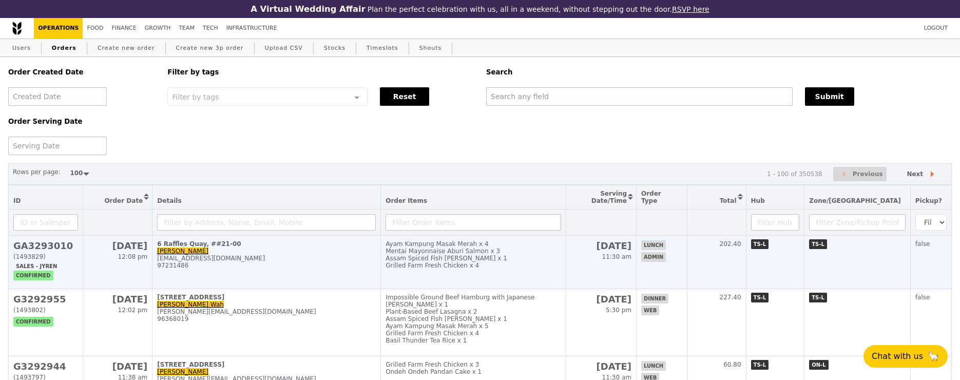
click at [327, 266] on div "97231486" at bounding box center [266, 265] width 219 height 7
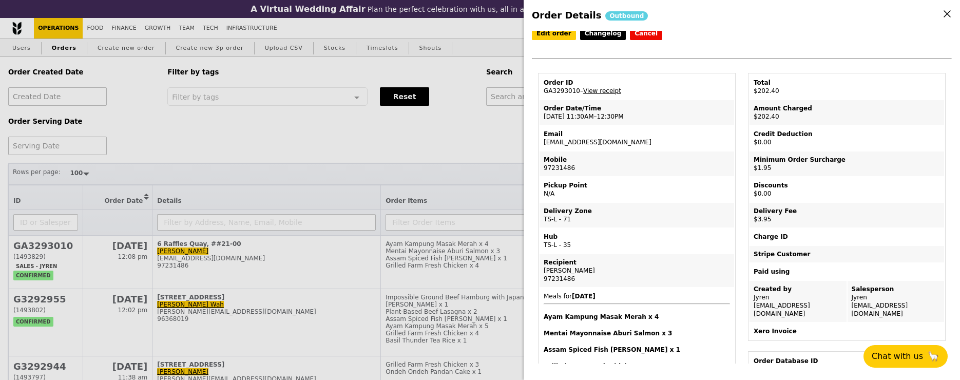
scroll to position [3, 0]
click at [546, 41] on link "Edit order" at bounding box center [554, 34] width 44 height 13
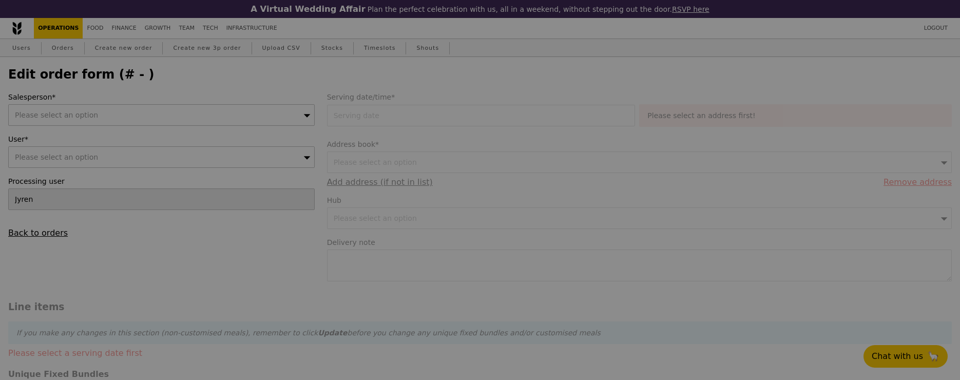
type input "[DATE]"
type textarea "PLEASE DELIVER CLOSER TO 12:30PM PLEASE. | CALL HOST UPON ARRIVAL SERENE 9723 1…"
type input "196.50"
type input "1.79"
type input "1.95"
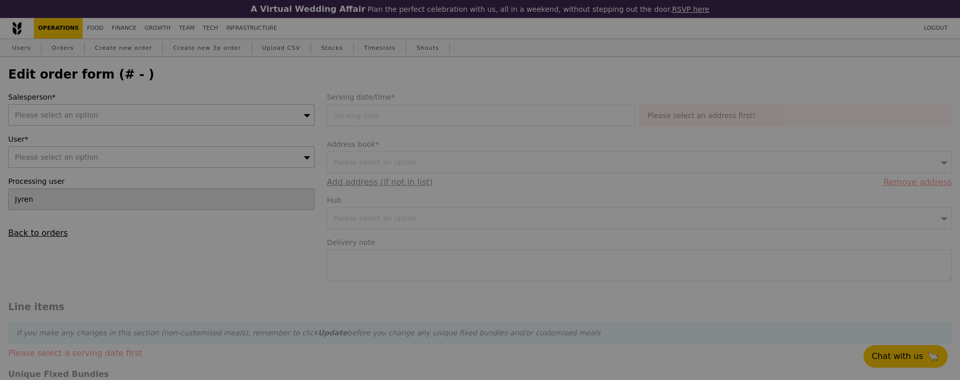
type input "3.62"
type input "3.95"
type input "202.40"
checkbox input "true"
type input "Loading..."
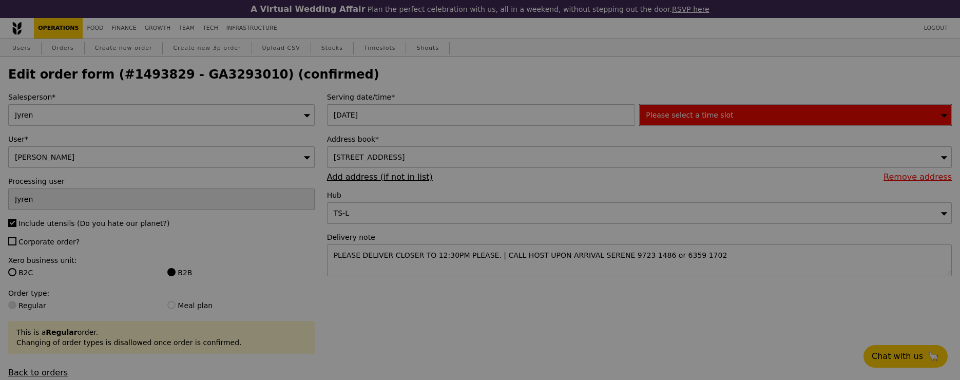
type input "68"
type input "70"
type input "18"
type input "26"
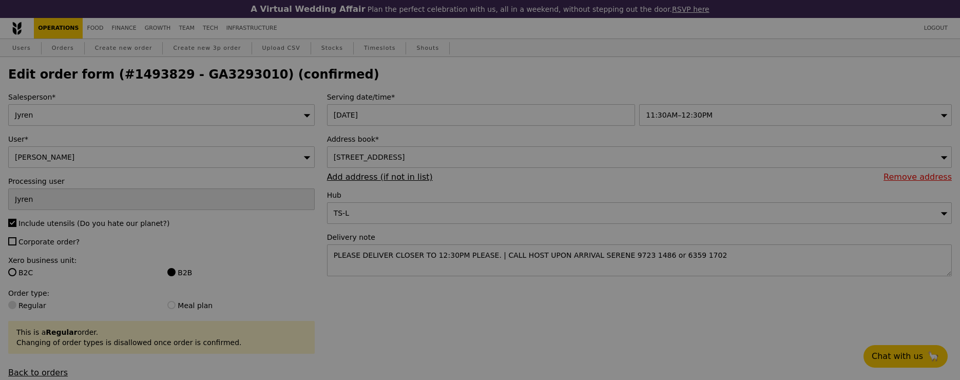
type input "Update"
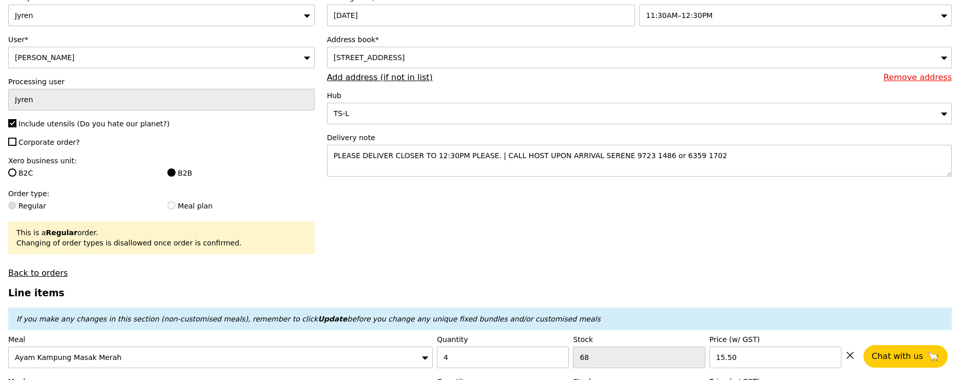
scroll to position [118, 0]
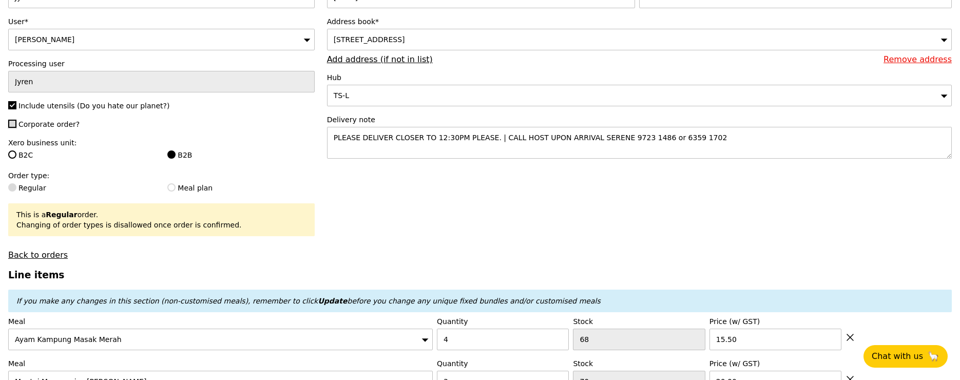
click at [13, 122] on input "Corporate order?" at bounding box center [12, 124] width 8 height 8
checkbox input "true"
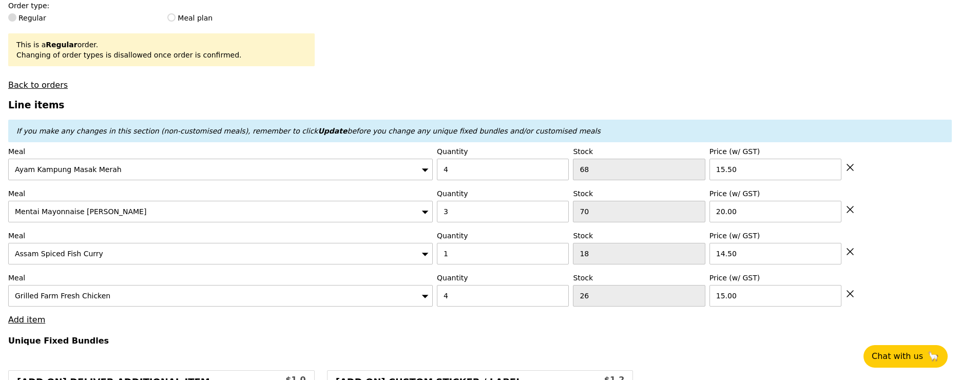
scroll to position [290, 0]
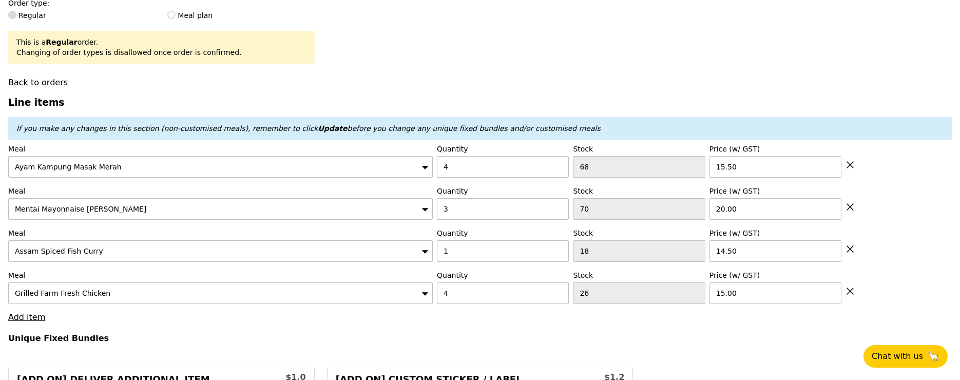
click at [208, 290] on div "Grilled Farm Fresh Chicken" at bounding box center [220, 293] width 424 height 22
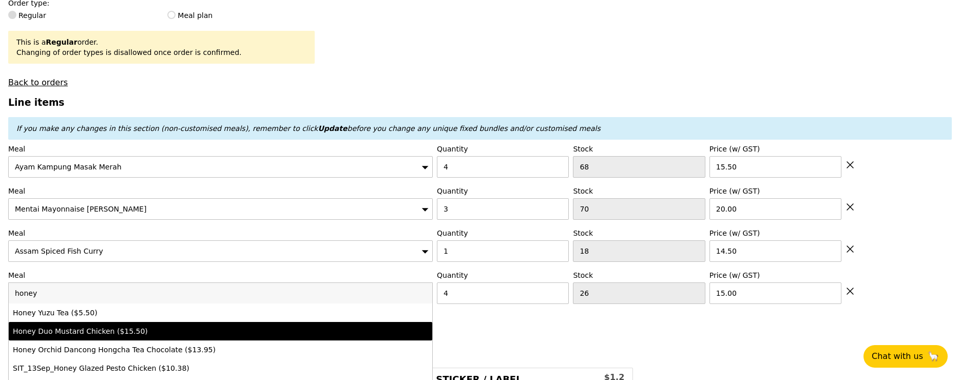
type input "honey"
click at [169, 335] on div "Honey Duo Mustard Chicken ($15.50)" at bounding box center [169, 331] width 312 height 10
type input "Loading..."
type input "0"
type input "15.5"
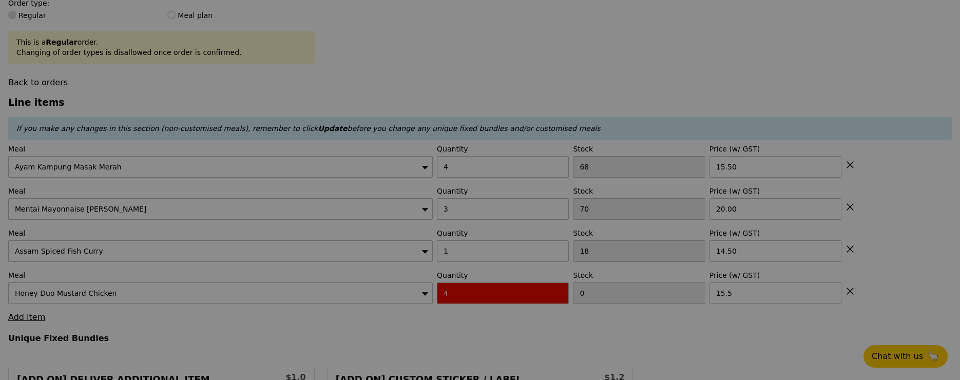
type input "0.00"
type input "5.90"
type input "Update"
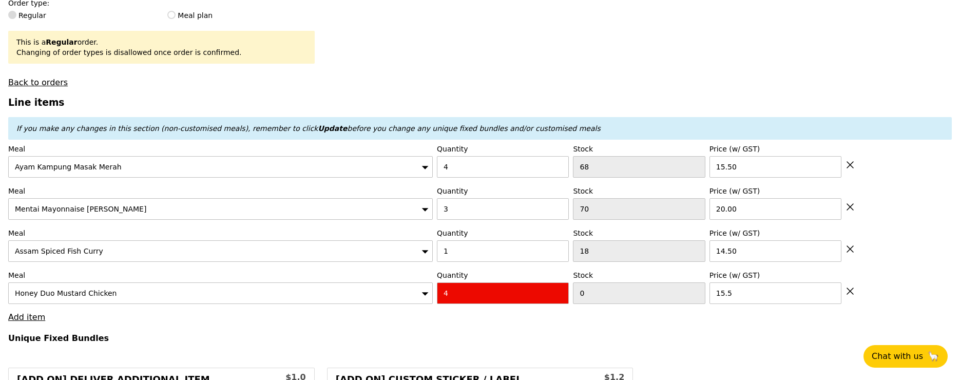
click at [195, 296] on div "Honey Duo Mustard Chicken" at bounding box center [220, 293] width 424 height 22
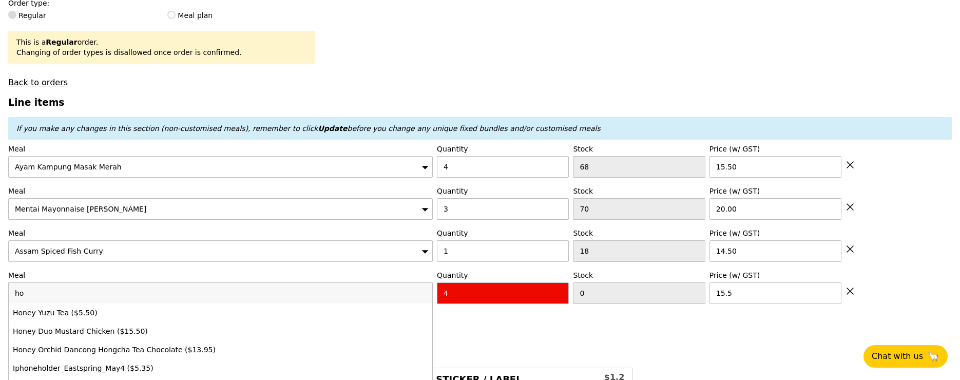
type input "h"
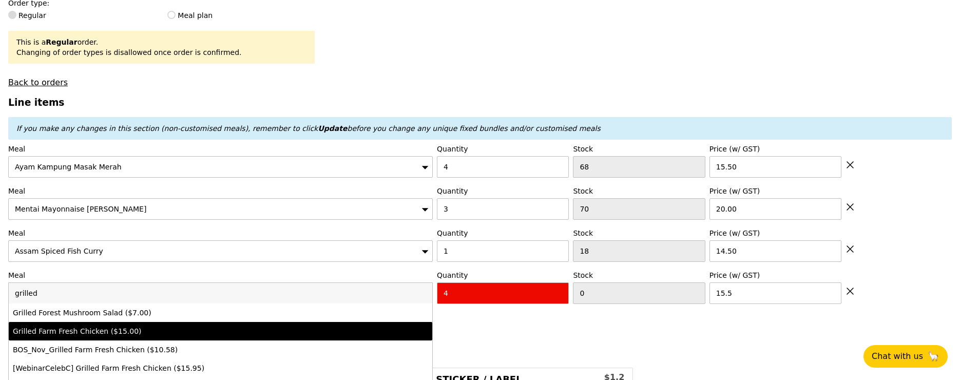
type input "grilled"
click at [157, 336] on li "Grilled Farm Fresh Chicken ($15.00)" at bounding box center [220, 331] width 423 height 18
type input "Loading..."
type input "26"
type input "15.0"
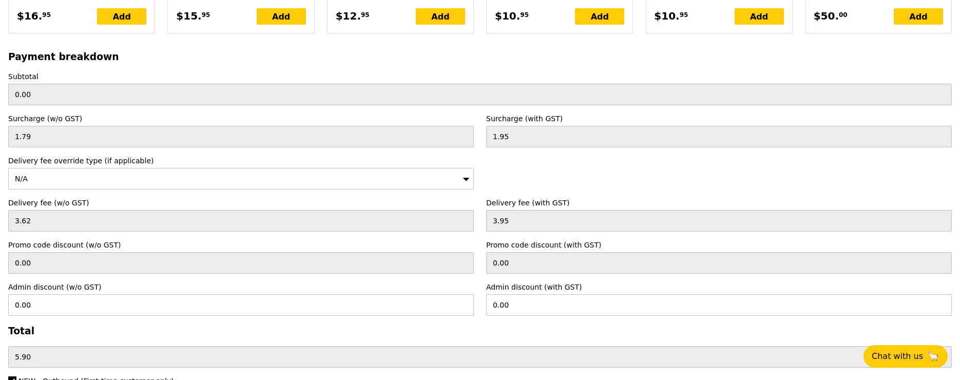
scroll to position [2517, 0]
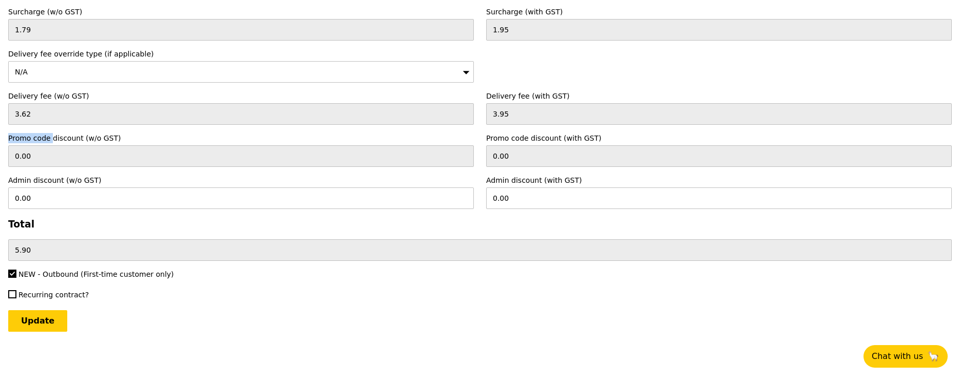
drag, startPoint x: 355, startPoint y: 136, endPoint x: 192, endPoint y: 230, distance: 187.7
click at [194, 229] on div "Payment breakdown Subtotal 0.00 Surcharge (w/o GST) 1.79 Surcharge (with GST) 1…" at bounding box center [479, 103] width 943 height 316
click at [29, 319] on input "Update" at bounding box center [37, 321] width 59 height 22
type input "Loading..."
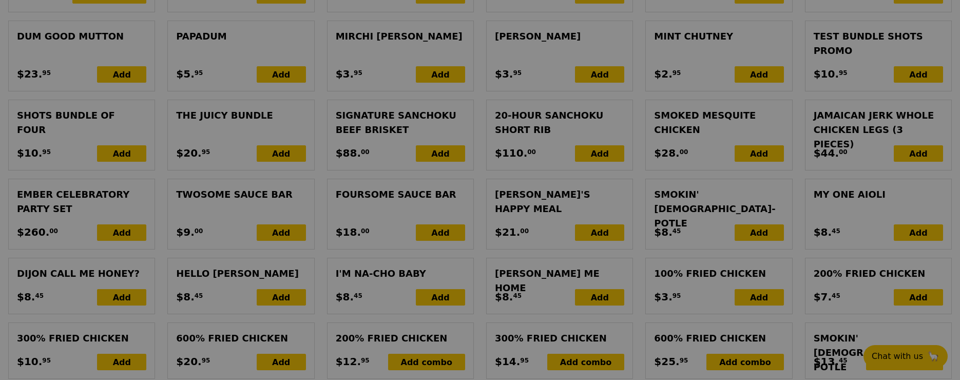
scroll to position [1185, 0]
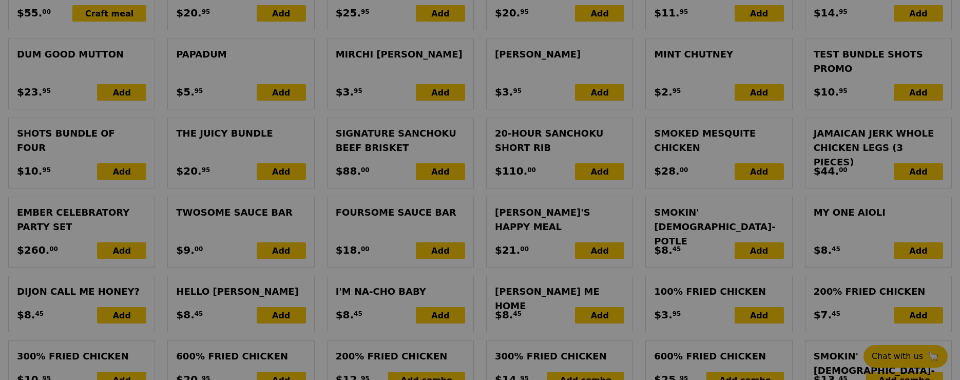
type input "196.50"
type input "202.40"
type input "Update"
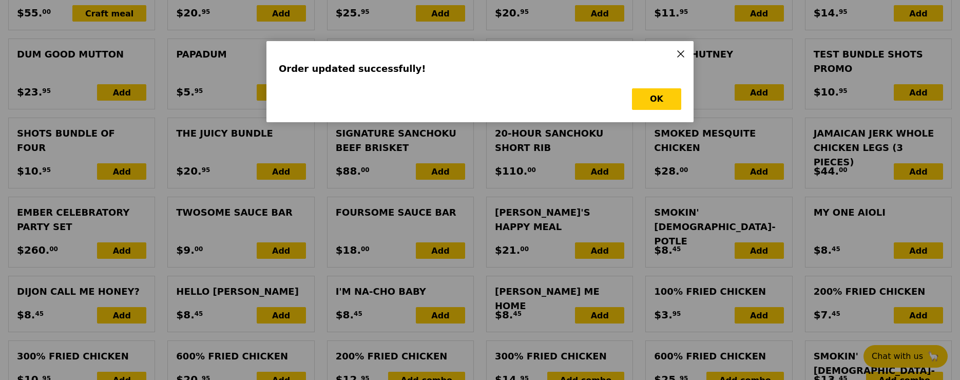
scroll to position [0, 0]
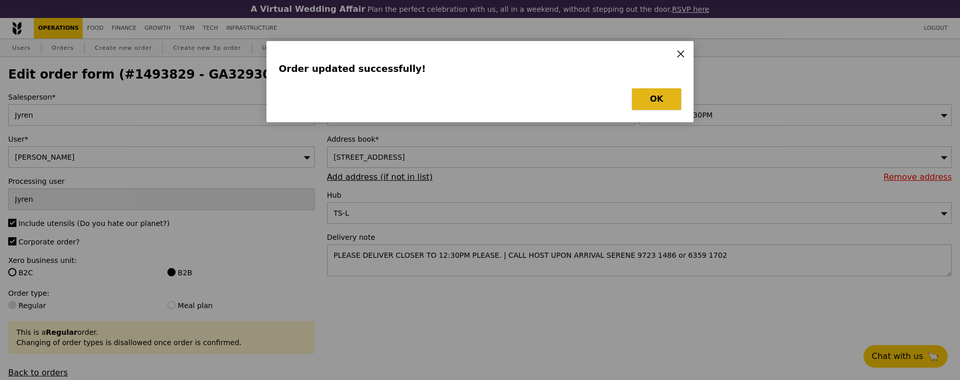
click at [670, 99] on button "OK" at bounding box center [656, 99] width 49 height 22
